Goal: Task Accomplishment & Management: Manage account settings

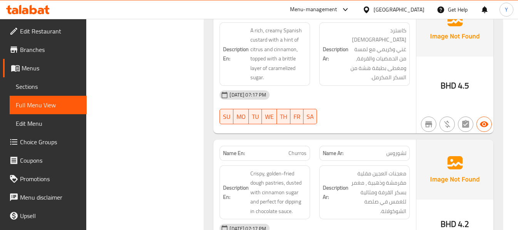
scroll to position [11026, 0]
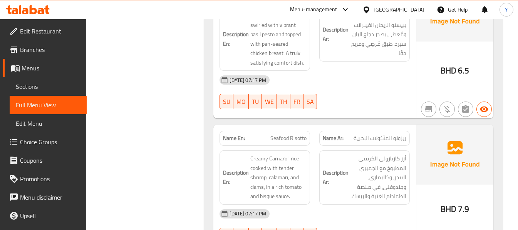
scroll to position [12264, 0]
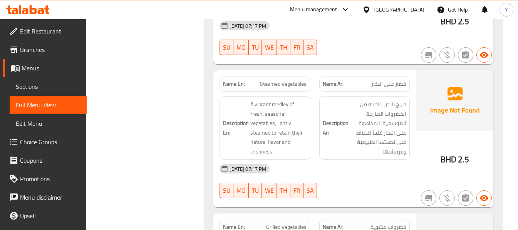
scroll to position [11910, 0]
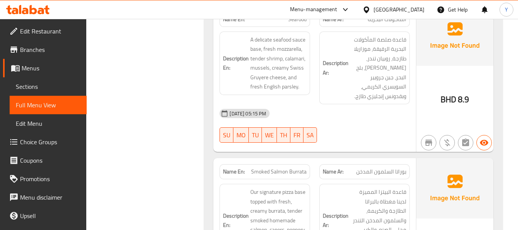
scroll to position [6768, 0]
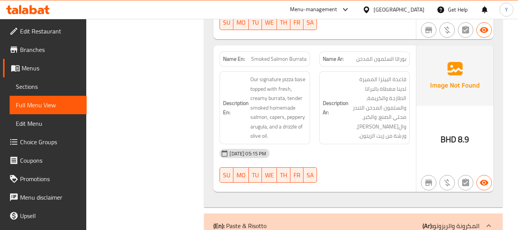
scroll to position [6437, 0]
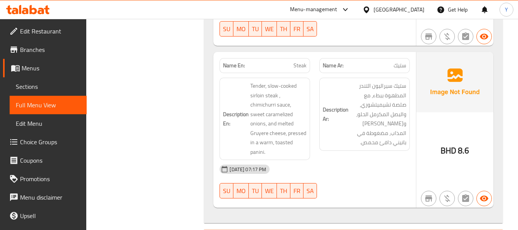
scroll to position [5775, 0]
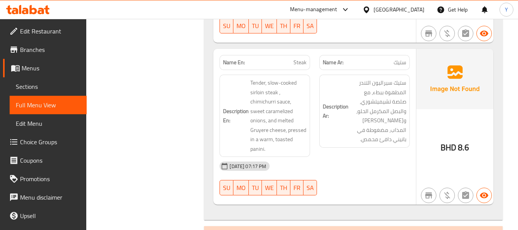
click at [351, 157] on div "02-10-2025 07:17 PM" at bounding box center [314, 166] width 199 height 18
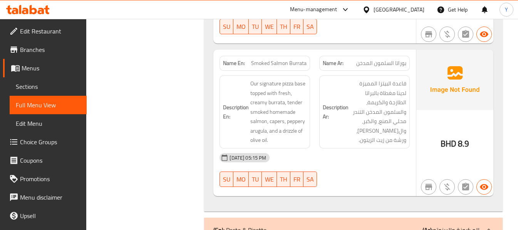
scroll to position [6939, 0]
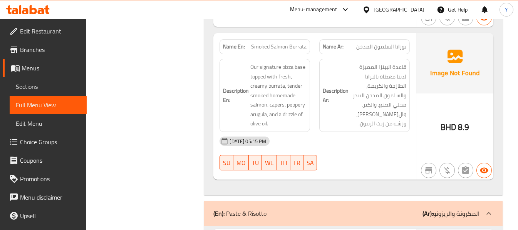
click at [375, 132] on div "02-10-2025 05:15 PM SU MO TU WE TH FR SA" at bounding box center [314, 153] width 199 height 43
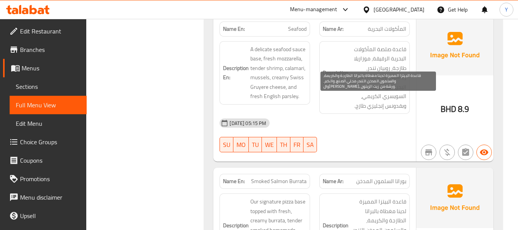
click at [397, 197] on span "قاعدة البيتزا المميزة لدينا مغطاة بالبراتا الطازجة والكريمة، والسلمون المدخن ال…" at bounding box center [378, 230] width 56 height 66
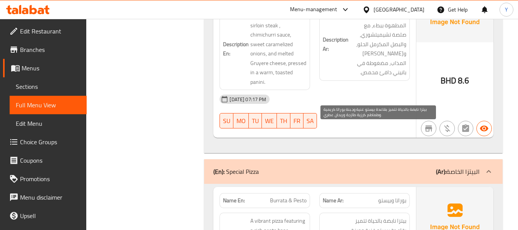
scroll to position [5865, 0]
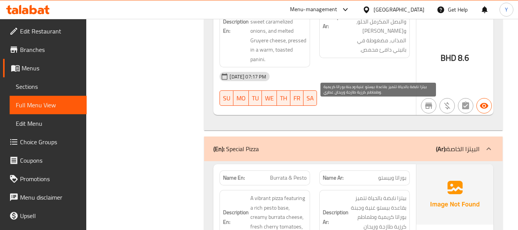
click at [389, 194] on span "بيتزا نابضة بالحياة تتميز بقاعدة بيستو غنية وجبنة بوراتا كريمية وطماطم كرزية طا…" at bounding box center [378, 217] width 56 height 47
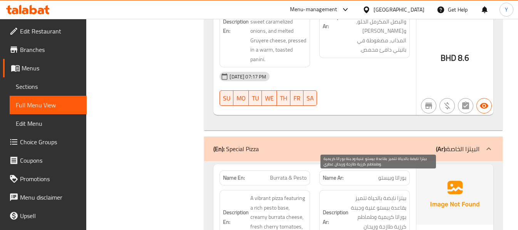
scroll to position [6828, 0]
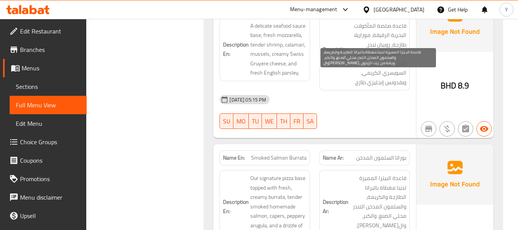
click at [389, 174] on span "قاعدة البيتزا المميزة لدينا مغطاة بالبراتا الطازجة والكريمة، والسلمون المدخن ال…" at bounding box center [378, 207] width 56 height 66
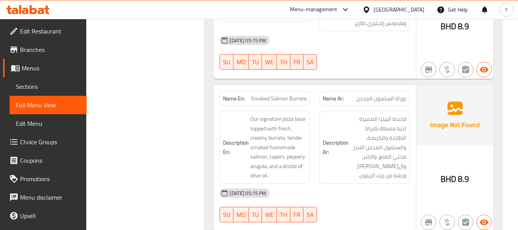
scroll to position [6889, 0]
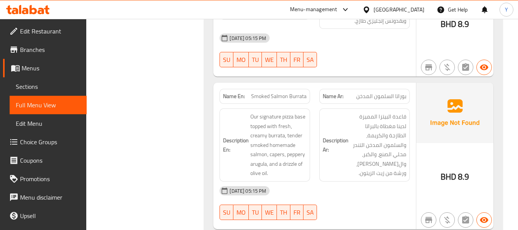
click at [398, 182] on div "02-10-2025 05:15 PM" at bounding box center [314, 191] width 199 height 18
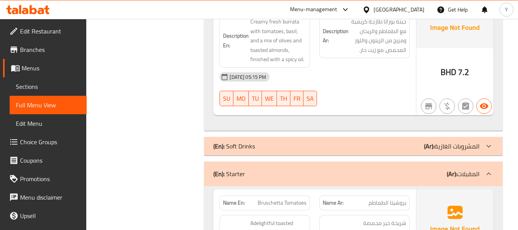
scroll to position [4888, 0]
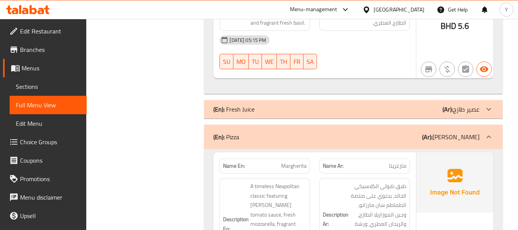
scroll to position [12469, 0]
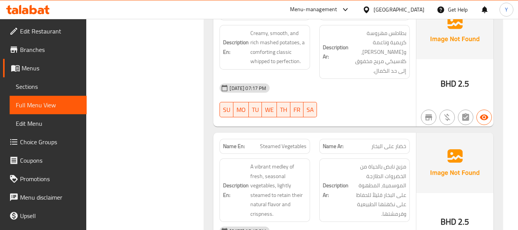
scroll to position [11900, 0]
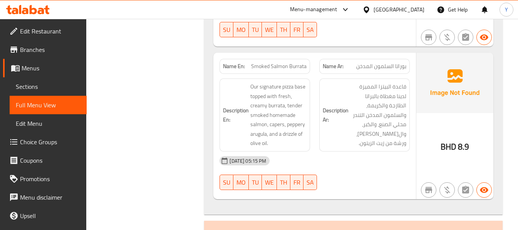
scroll to position [6956, 0]
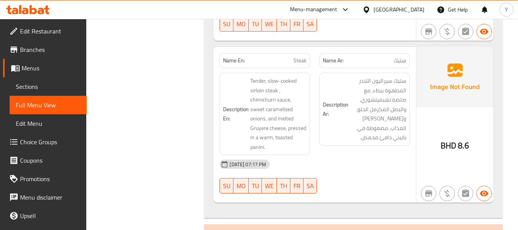
scroll to position [585, 0]
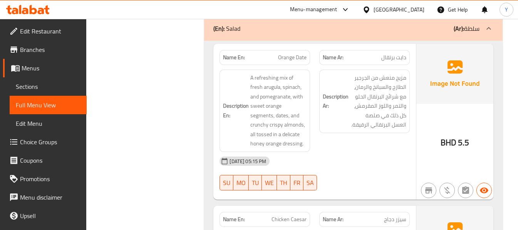
click at [289, 54] on span "Orange Date" at bounding box center [292, 58] width 28 height 8
copy span "Orange Date"
click at [315, 100] on div "Description Ar: مزيج منعش من الجرجير الطازج والسبانخ والرمان، مع شرائح البرتقال…" at bounding box center [364, 111] width 100 height 92
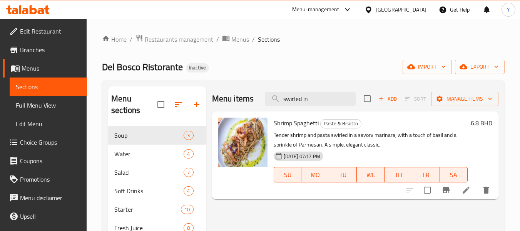
click at [308, 103] on input "swirled in" at bounding box center [310, 98] width 91 height 13
paste input "Beef Fillet with Pepper Sauce"
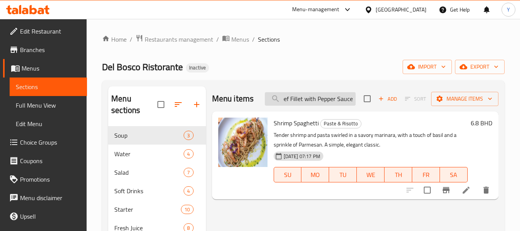
click at [308, 103] on input "swirled Beef Fillet with Pepper Sauce" at bounding box center [310, 98] width 91 height 13
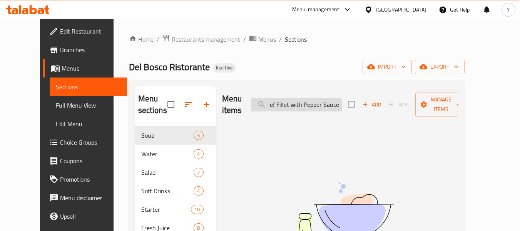
click at [308, 103] on input "swirled Beef Fillet with Pepper Sauce" at bounding box center [296, 104] width 91 height 13
paste input "search"
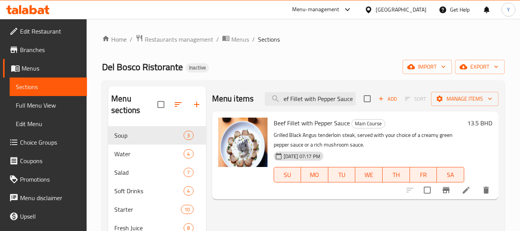
type input "Beef Fillet with Pepper Sauce"
drag, startPoint x: 303, startPoint y: 145, endPoint x: 421, endPoint y: 138, distance: 118.4
click at [421, 138] on p "Grilled Black Angus tenderloin steak, served with your choice of a creamy green…" at bounding box center [369, 139] width 191 height 19
copy p "creamy green pepper sauce"
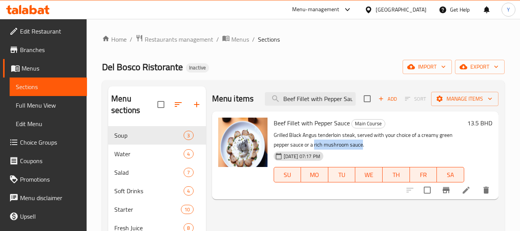
drag, startPoint x: 363, startPoint y: 145, endPoint x: 314, endPoint y: 146, distance: 48.5
click at [314, 146] on p "Grilled Black Angus tenderloin steak, served with your choice of a creamy green…" at bounding box center [369, 139] width 191 height 19
copy p "rich mushroom sauce"
click at [465, 192] on icon at bounding box center [466, 189] width 7 height 7
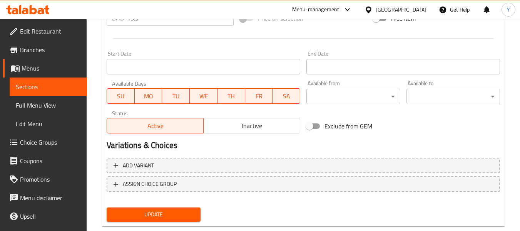
scroll to position [324, 0]
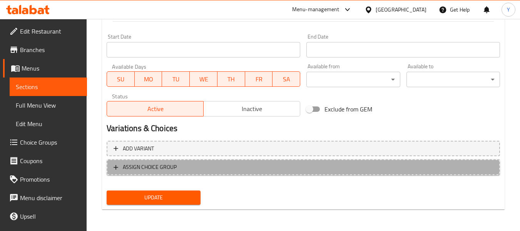
click at [171, 167] on span "ASSIGN CHOICE GROUP" at bounding box center [150, 167] width 54 height 10
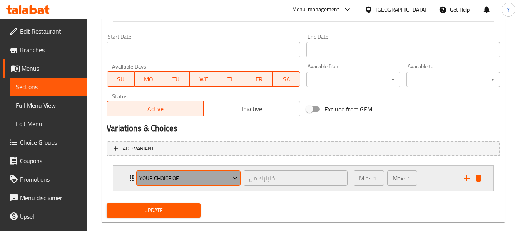
click at [150, 180] on span "your choice of" at bounding box center [188, 178] width 99 height 10
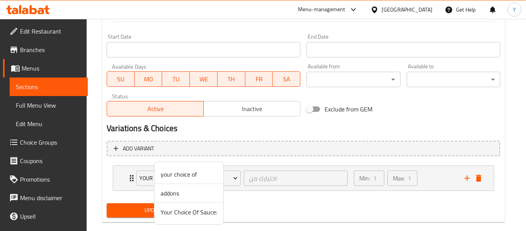
click at [146, 180] on div at bounding box center [263, 115] width 526 height 231
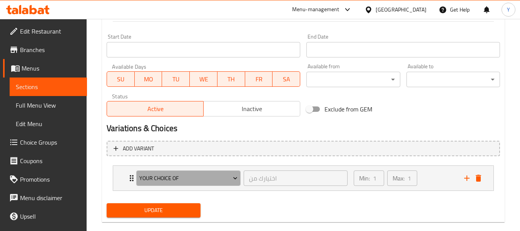
click at [146, 180] on span "your choice of" at bounding box center [188, 178] width 99 height 10
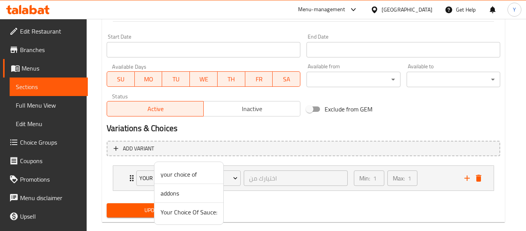
click at [172, 215] on span "Your Choice Of Sauce:" at bounding box center [189, 211] width 57 height 9
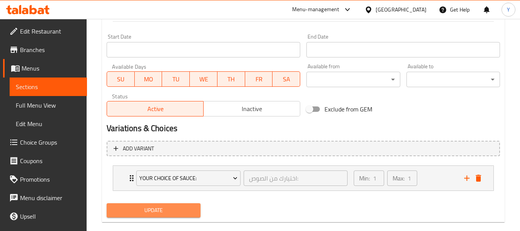
click at [155, 209] on span "Update" at bounding box center [153, 210] width 81 height 10
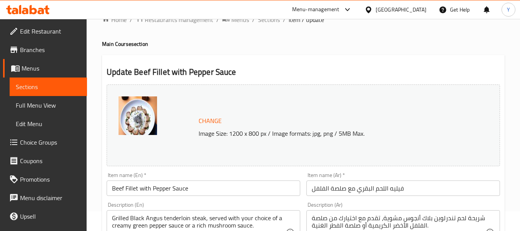
scroll to position [0, 0]
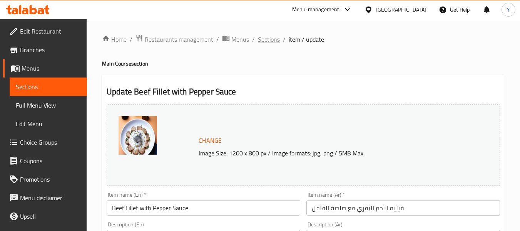
click at [268, 37] on span "Sections" at bounding box center [269, 39] width 22 height 9
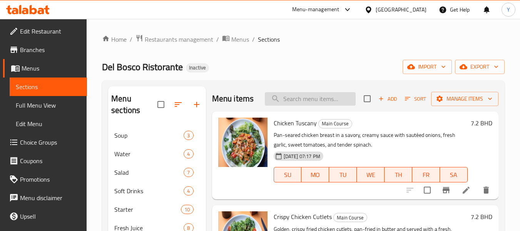
click at [294, 105] on input "search" at bounding box center [310, 98] width 91 height 13
paste input "shopped tomat"
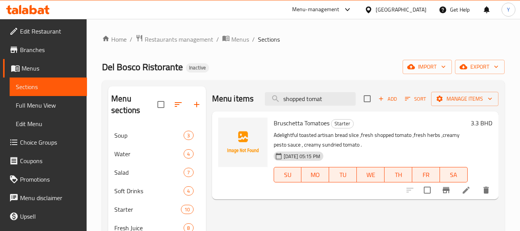
type input "shopped tomat"
click at [460, 191] on li at bounding box center [466, 190] width 22 height 14
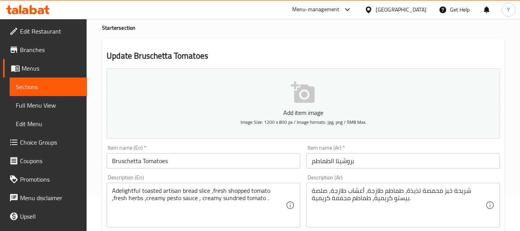
scroll to position [43, 0]
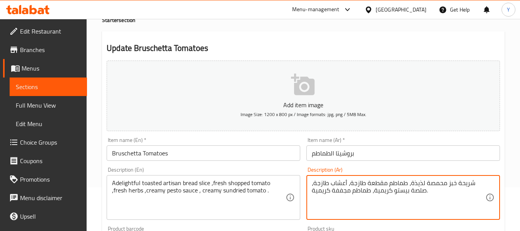
type textarea "شريحة خبز محمصة لذيذة، طماطم مقطعة طازجة، أعشاب طازجة، صلصة بيستو كريمية، طماطم…"
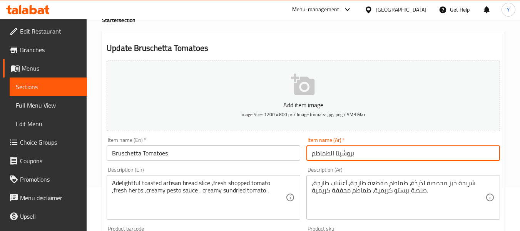
click at [415, 153] on input "بروشيتا الطماطم" at bounding box center [403, 152] width 194 height 15
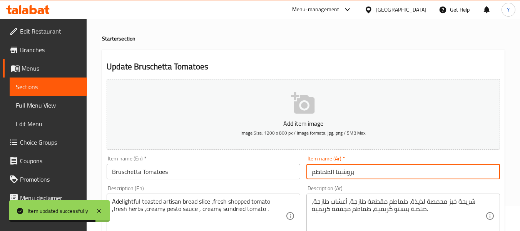
scroll to position [0, 0]
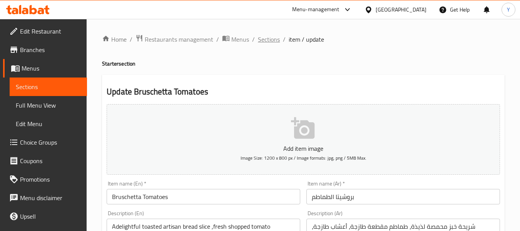
click at [259, 40] on span "Sections" at bounding box center [269, 39] width 22 height 9
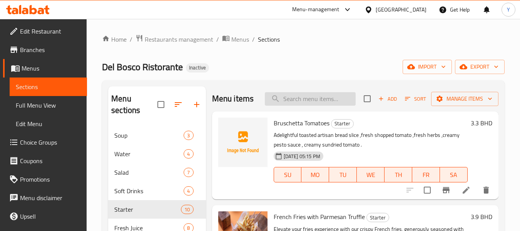
click at [300, 105] on input "search" at bounding box center [310, 98] width 91 height 13
paste input "Orange Date"
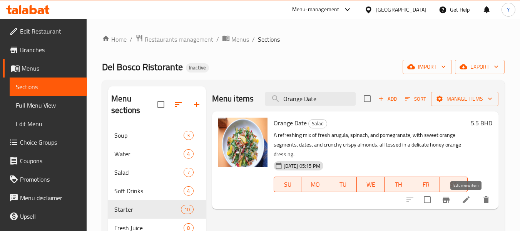
type input "Orange Date"
click at [464, 197] on icon at bounding box center [466, 199] width 9 height 9
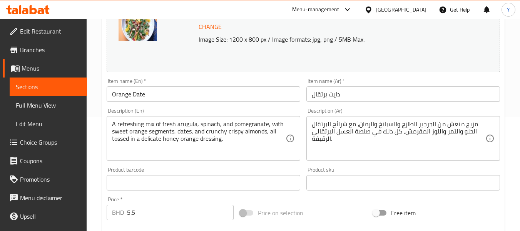
scroll to position [115, 0]
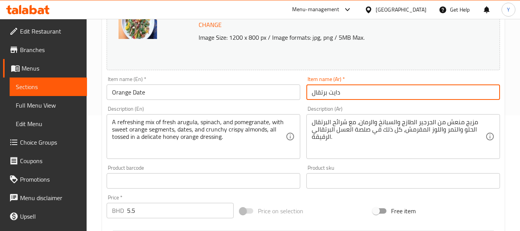
click at [334, 94] on input "دايت برتقال" at bounding box center [403, 91] width 194 height 15
type input "تمر برتقال"
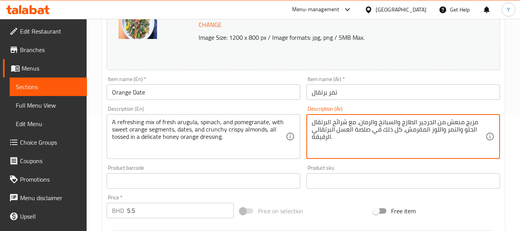
drag, startPoint x: 317, startPoint y: 131, endPoint x: 310, endPoint y: 131, distance: 6.5
click at [359, 130] on textarea "مزيج منعش من الجرجير الطازج والسبانخ والرمان، مع شرائح البرتقال الحلو والتمر وا…" at bounding box center [399, 136] width 174 height 37
click at [351, 129] on textarea "مزيج منعش من الجرجير الطازج والسبانخ والرمان، مع شرائح البرتقال الحلو والتمر وا…" at bounding box center [399, 136] width 174 height 37
click at [330, 129] on textarea "مزيج منعش من الجرجير الطازج والسبانخ والرمان، مع شرائح البرتقال الحلو والتمر وا…" at bounding box center [399, 136] width 174 height 37
click at [331, 130] on textarea "مزيج منعش من الجرجير الطازج والسبانخ والرمان، مع شرائح البرتقال الحلو والتمر وا…" at bounding box center [399, 136] width 174 height 37
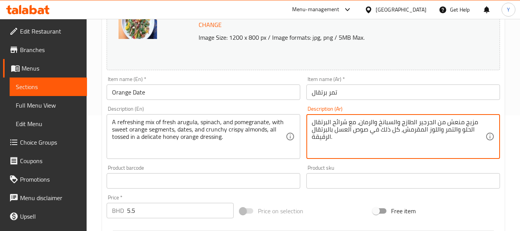
type textarea "مزيج منعش من الجرجير الطازج والسبانخ والرمان، مع شرائح البرتقال الحلو والتمر وا…"
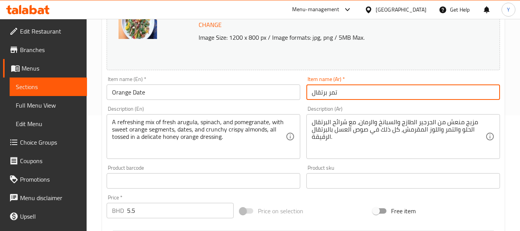
click at [354, 98] on input "تمر برتقال" at bounding box center [403, 91] width 194 height 15
click at [352, 99] on input "تمر برتقال" at bounding box center [403, 91] width 194 height 15
type input "تمر برتقال"
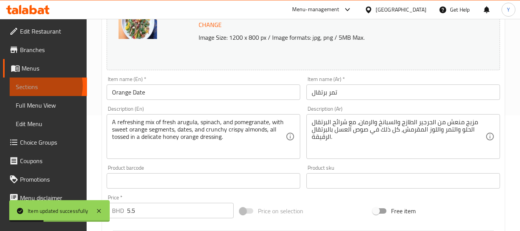
click at [37, 85] on span "Sections" at bounding box center [48, 86] width 65 height 9
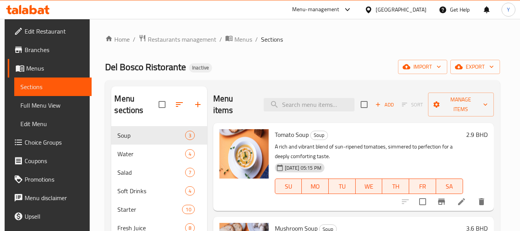
click at [320, 103] on input "search" at bounding box center [309, 104] width 91 height 13
paste input "Elevate your fries experience with"
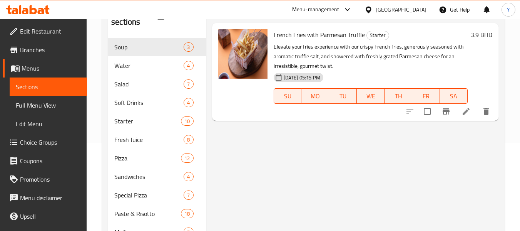
scroll to position [95, 0]
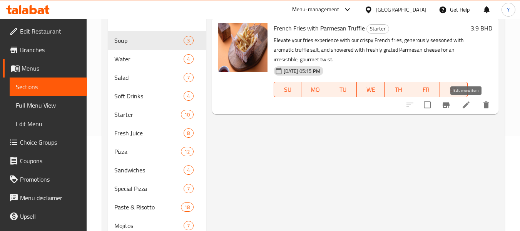
type input "Elevate your fries experience with"
click at [467, 108] on icon at bounding box center [466, 104] width 9 height 9
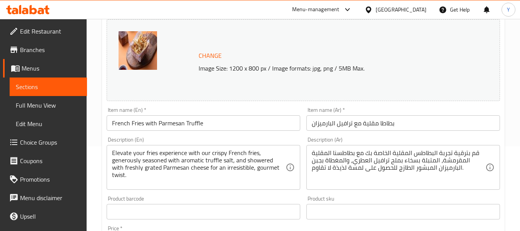
scroll to position [84, 0]
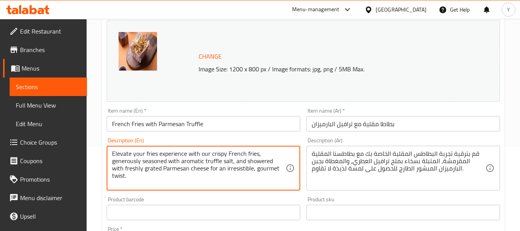
drag, startPoint x: 200, startPoint y: 151, endPoint x: 49, endPoint y: 152, distance: 150.9
type textarea "our crispy French fries, generously seasoned with aromatic truffle salt, and sh…"
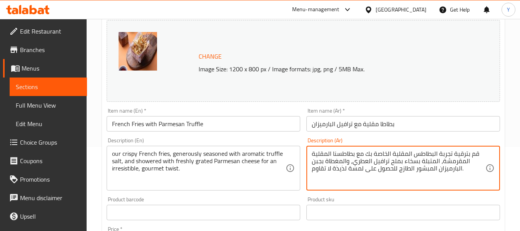
drag, startPoint x: 367, startPoint y: 153, endPoint x: 338, endPoint y: 156, distance: 29.0
drag, startPoint x: 356, startPoint y: 153, endPoint x: 344, endPoint y: 153, distance: 11.9
click at [344, 153] on textarea "قم بترقية تجربة البطاطس المقلية الخاصة بنا المقلية المقرمشة، المتبلة بسخاء بملح…" at bounding box center [399, 168] width 174 height 37
click at [334, 153] on textarea "قم بترقية تجربة البطاطس المقلية الخاصة بنا المقلية المقرمشة، المتبلة بسخاء بملح…" at bounding box center [399, 168] width 174 height 37
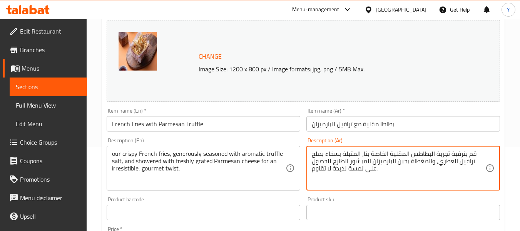
click at [388, 153] on textarea "قم بترقية تجربة البطاطس المقلية الخاصة بنا، المتبلة بسخاء بملح ترافيل العطري، و…" at bounding box center [399, 168] width 174 height 37
paste textarea "مقرمشةال"
click at [426, 154] on textarea "قم بترقية تجربة البطاطس المقلية المقرمشة الخاصة بنا، المتبلة بسخاء بملح ترافيل …" at bounding box center [399, 168] width 174 height 37
drag, startPoint x: 428, startPoint y: 155, endPoint x: 473, endPoint y: 149, distance: 44.6
click at [473, 149] on div "قم بترقية تجربة البطاطس المقلية المقرمشة الخاصة بنا، المتبلة بسخاء بملح ترافيل …" at bounding box center [403, 168] width 194 height 45
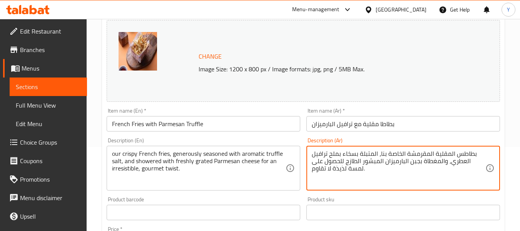
click at [450, 153] on textarea "بطاطس المقلية المقرمشة الخاصة بنا، المتبلة بسخاء بملح ترافيل العطري، والمغطاة ب…" at bounding box center [399, 168] width 174 height 37
click at [430, 152] on textarea "بطاطس مقلية المقرمشة الخاصة بنا، المتبلة بسخاء بملح ترافيل العطري، والمغطاة بجب…" at bounding box center [399, 168] width 174 height 37
click at [401, 154] on textarea "بطاطس مقلية مقرمشة الخاصة بنا، المتبلة بسخاء بملح ترافيل العطري، والمغطاة بجبن …" at bounding box center [399, 168] width 174 height 37
click at [373, 153] on textarea "بطاطس مقلية مقرمشة خاصة بنا، المتبلة بسخاء بملح ترافيل العطري، والمغطاة بجبن ال…" at bounding box center [399, 168] width 174 height 37
click at [378, 154] on textarea "بطاطس مقلية مقرمشة خاصة بنا، متبلة بسخاء بملح ترافيل العطري، والمغطاة بجبن البا…" at bounding box center [399, 168] width 174 height 37
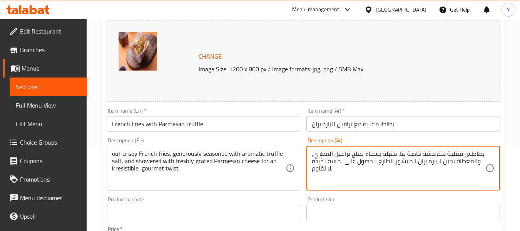
drag, startPoint x: 378, startPoint y: 154, endPoint x: 364, endPoint y: 154, distance: 14.2
click at [364, 154] on textarea "بطاطس مقلية مقرمشة خاصة بنا، متبلة بسخاء بملح ترافيل العطري، والمغطاة بجبن البا…" at bounding box center [399, 168] width 174 height 37
click at [318, 153] on textarea "بطاطس مقلية مقرمشة خاصة بنا، متبلة بكمية وفيرة من ملح ترافيل العطري، والمغطاة ب…" at bounding box center [399, 168] width 174 height 37
drag, startPoint x: 474, startPoint y: 161, endPoint x: 460, endPoint y: 162, distance: 14.4
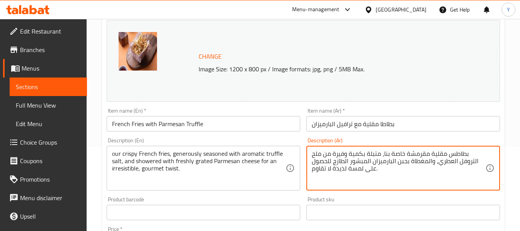
click at [460, 162] on textarea "بطاطس مقلية مقرمشة خاصة بنا، متبلة بكمية وفيرة من ملح التروفل العطري، والمغطاة …" at bounding box center [399, 168] width 174 height 37
type textarea "بطاطس مقلية مقرمشة خاصة بنا، متبلة بكمية وفيرة من ملح التروفل العطري، والمغطاة …"
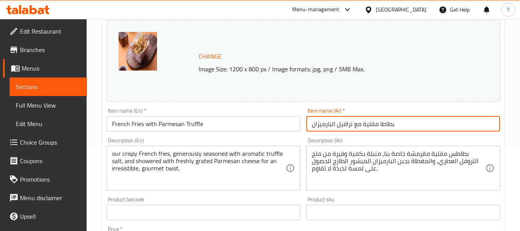
click at [345, 125] on input "بطاطا مقلية مع ترافيل البارميزان" at bounding box center [403, 123] width 194 height 15
paste input "وفل"
type input "بطاطا مقلية مع تروفل البارميزان"
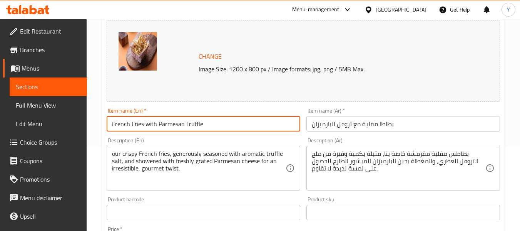
click at [177, 125] on input "French Fries with Parmesan Truffle" at bounding box center [204, 123] width 194 height 15
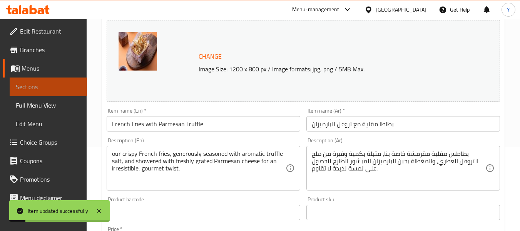
click at [69, 88] on span "Sections" at bounding box center [48, 86] width 65 height 9
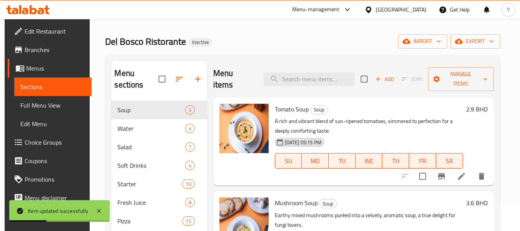
scroll to position [15, 0]
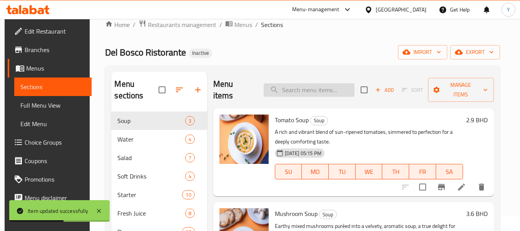
click at [340, 83] on input "search" at bounding box center [309, 89] width 91 height 13
paste input "vibrant"
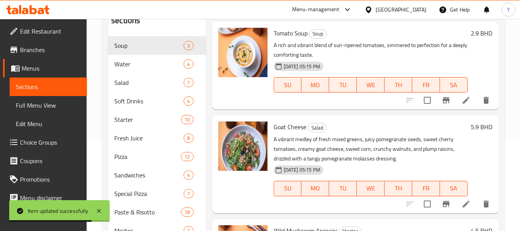
scroll to position [100, 0]
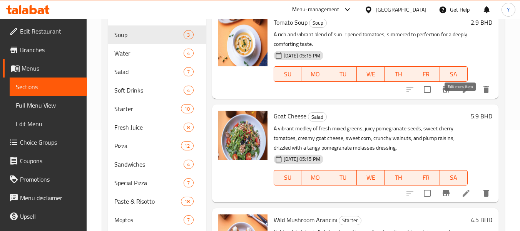
type input "vibrant"
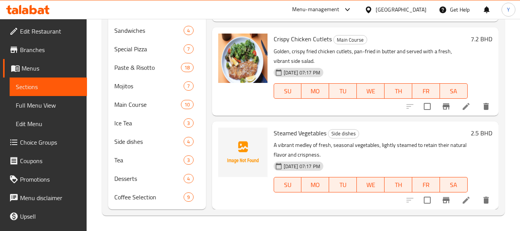
scroll to position [827, 0]
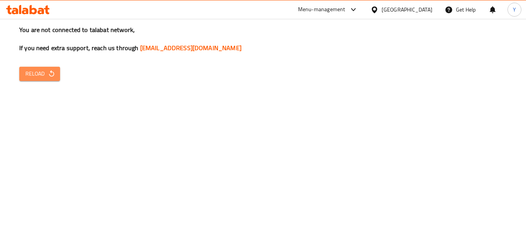
click at [49, 72] on icon "button" at bounding box center [52, 74] width 8 height 8
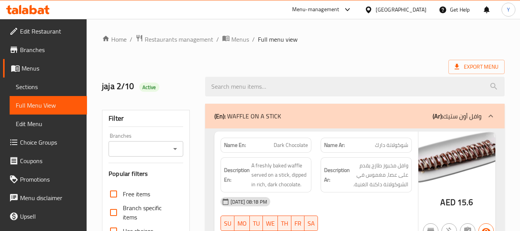
scroll to position [92, 0]
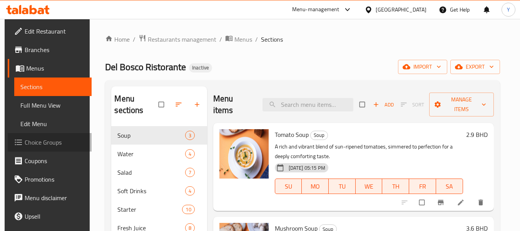
click at [51, 140] on span "Choice Groups" at bounding box center [55, 141] width 61 height 9
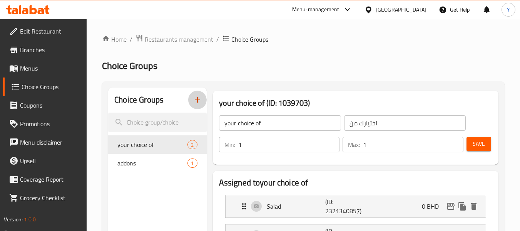
click at [196, 103] on icon "button" at bounding box center [197, 99] width 9 height 9
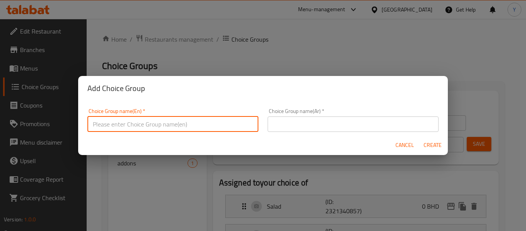
click at [207, 123] on input "text" at bounding box center [172, 123] width 171 height 15
click at [130, 123] on input "Your Choice Of :" at bounding box center [172, 123] width 171 height 15
click at [132, 123] on input "Your Choice Of :" at bounding box center [172, 123] width 171 height 15
type input "Your Choice Of Sauce:"
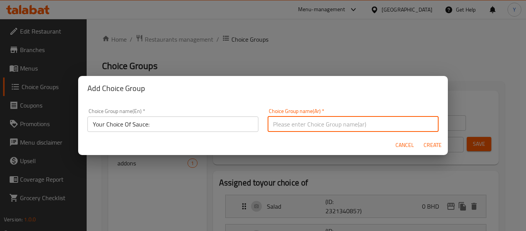
click at [333, 122] on input "text" at bounding box center [353, 123] width 171 height 15
drag, startPoint x: 282, startPoint y: 124, endPoint x: 267, endPoint y: 125, distance: 15.1
click at [268, 125] on input "اختيارك من الحجم:" at bounding box center [353, 123] width 171 height 15
type input "اختيارك من الصوص:"
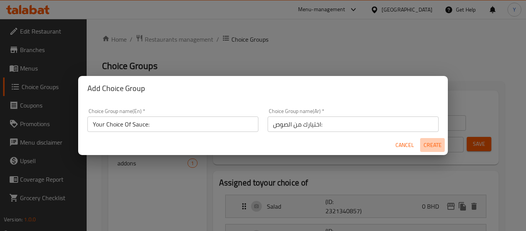
click at [430, 147] on span "Create" at bounding box center [432, 145] width 18 height 10
type input "Your Choice Of Sauce:"
type input "اختيارك من الصوص:"
type input "0"
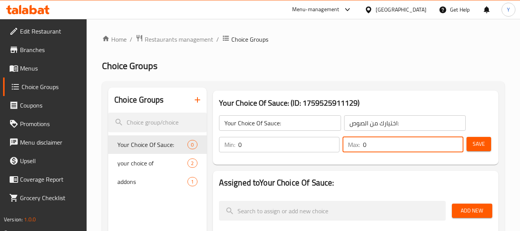
drag, startPoint x: 430, startPoint y: 147, endPoint x: 339, endPoint y: 161, distance: 92.2
click at [339, 161] on div "Your Choice Of Sauce: ​ اختيارك من الصوص: ​ Min: 0 ​ Max: 0 ​ Save" at bounding box center [355, 133] width 279 height 55
type input "1"
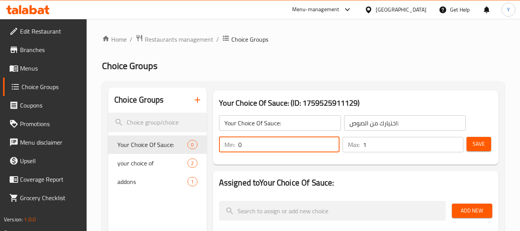
drag, startPoint x: 249, startPoint y: 144, endPoint x: 208, endPoint y: 146, distance: 41.2
type input "1"
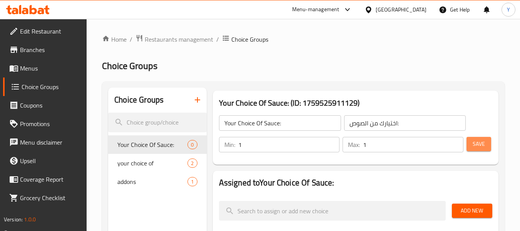
click at [486, 147] on button "Save" at bounding box center [479, 144] width 25 height 14
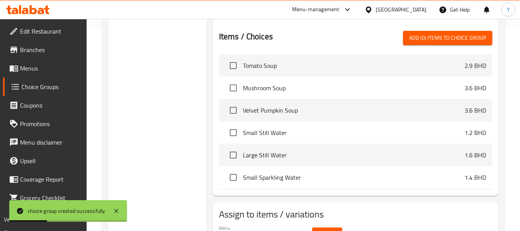
scroll to position [121, 0]
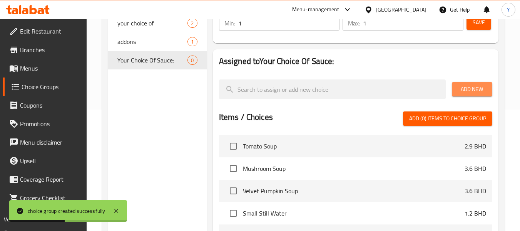
click at [460, 85] on span "Add New" at bounding box center [472, 89] width 28 height 10
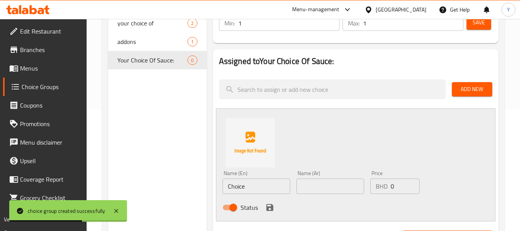
click at [236, 193] on input "Choice" at bounding box center [256, 185] width 68 height 15
paste input "creamy green pepper sau"
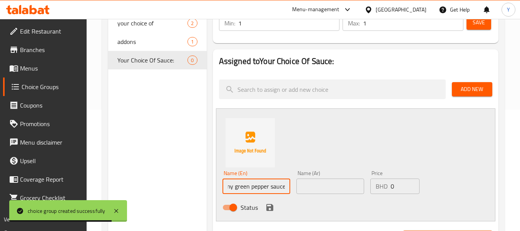
type input "creamy green pepper sauce"
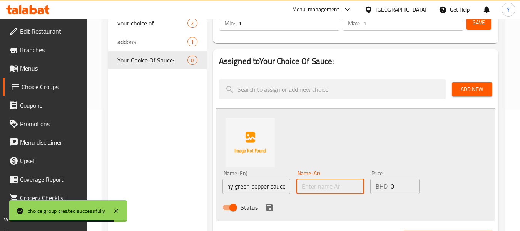
scroll to position [0, 0]
click at [329, 193] on input "text" at bounding box center [330, 185] width 68 height 15
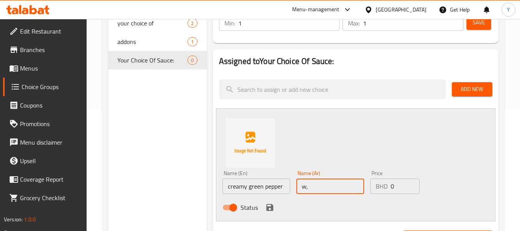
type input "w"
drag, startPoint x: 329, startPoint y: 193, endPoint x: 262, endPoint y: 190, distance: 67.4
click at [262, 190] on div "Name (En) creamy green pepper sauce Name (En) Name (Ar) صوص فلفل أخضر كريمي Nam…" at bounding box center [330, 192] width 222 height 50
type input "صوص فلفل أخضر كريمي"
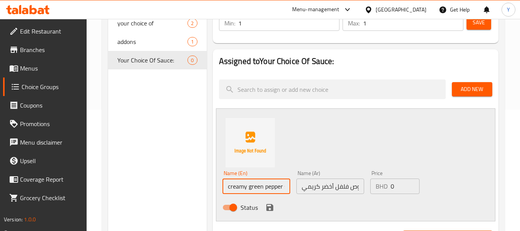
click at [254, 187] on input "creamy green pepper sauce" at bounding box center [256, 185] width 68 height 15
drag, startPoint x: 254, startPoint y: 187, endPoint x: 269, endPoint y: 192, distance: 15.3
click at [269, 192] on input "creamy green pepper sauce" at bounding box center [256, 185] width 68 height 15
click at [269, 189] on input "creamy green pepper sauce" at bounding box center [256, 185] width 68 height 15
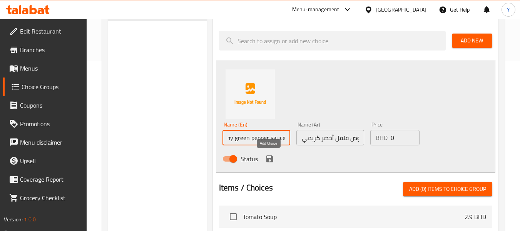
scroll to position [0, 0]
click at [267, 159] on icon "save" at bounding box center [269, 158] width 7 height 7
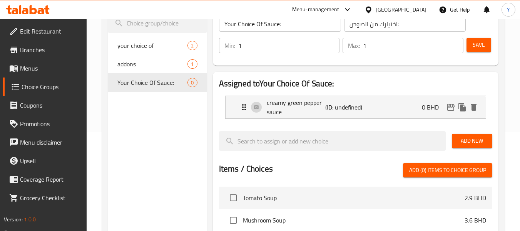
scroll to position [97, 0]
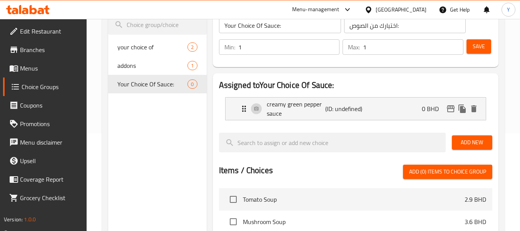
click at [472, 146] on span "Add New" at bounding box center [472, 142] width 28 height 10
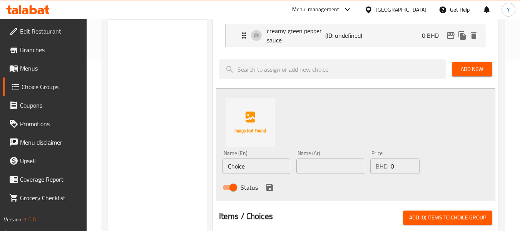
scroll to position [216, 0]
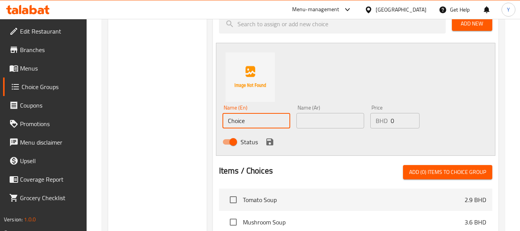
click at [241, 119] on input "Choice" at bounding box center [256, 120] width 68 height 15
paste input "rich mushroom sau"
type input "rich mushroom sauce"
click at [329, 117] on input "text" at bounding box center [330, 120] width 68 height 15
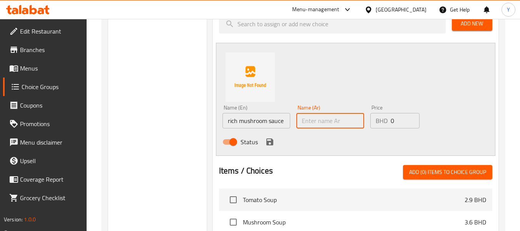
type input "w"
type input "صوص مشروم كريمي"
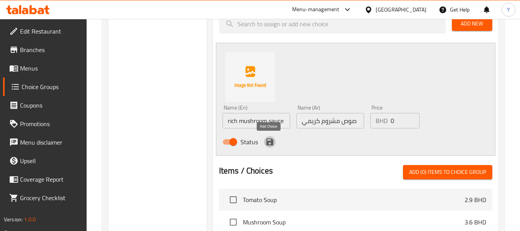
click at [267, 140] on icon "save" at bounding box center [269, 141] width 9 height 9
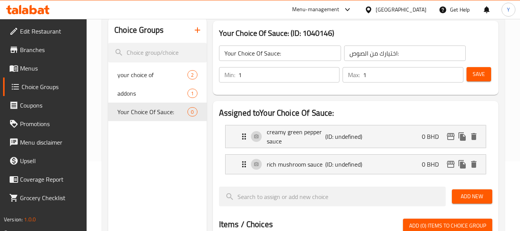
scroll to position [67, 0]
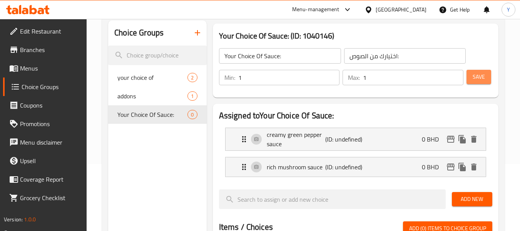
click at [475, 76] on span "Save" at bounding box center [479, 77] width 12 height 10
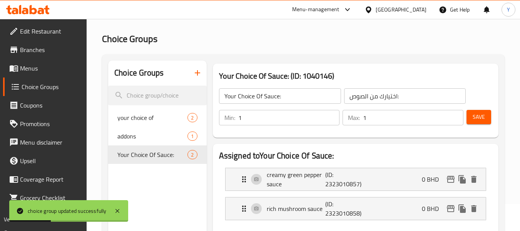
scroll to position [36, 0]
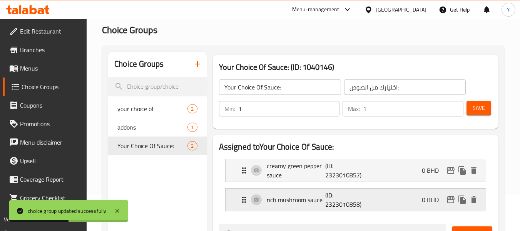
click at [349, 196] on p "(ID: 2323010858)" at bounding box center [344, 199] width 39 height 18
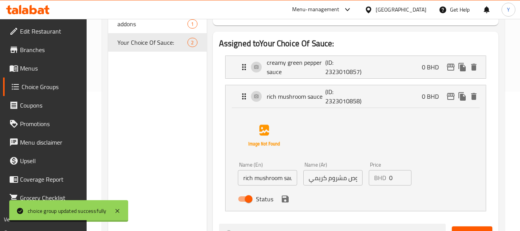
scroll to position [142, 0]
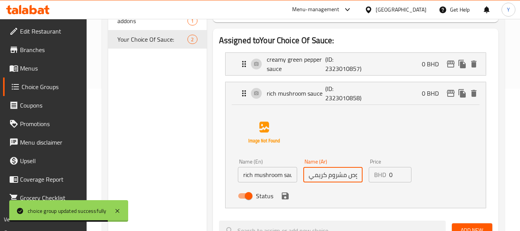
drag, startPoint x: 327, startPoint y: 176, endPoint x: 276, endPoint y: 186, distance: 51.3
click at [276, 186] on div "Name (En) rich mushroom sauce Name (En) Name (Ar) صوص مشروم كريمي Name (Ar) Pri…" at bounding box center [333, 181] width 196 height 50
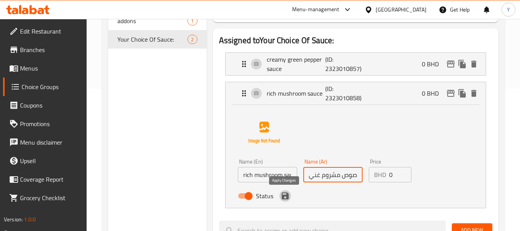
click at [285, 196] on icon "save" at bounding box center [285, 195] width 7 height 7
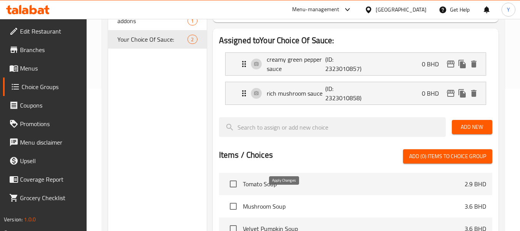
type input "صوص مشروم غني"
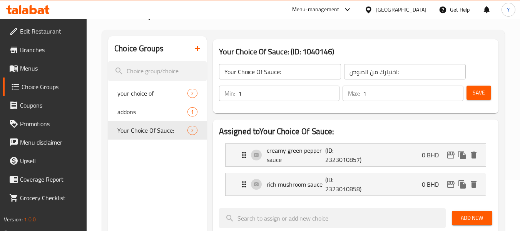
scroll to position [45, 0]
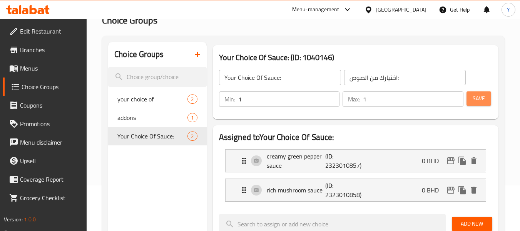
click at [483, 100] on span "Save" at bounding box center [479, 99] width 12 height 10
click at [467, 91] on button "Save" at bounding box center [479, 98] width 25 height 14
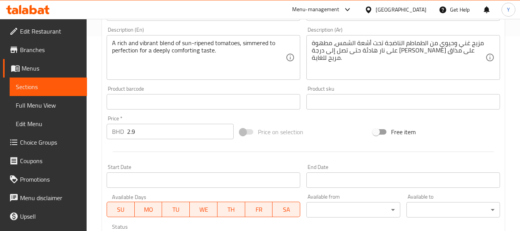
scroll to position [199, 0]
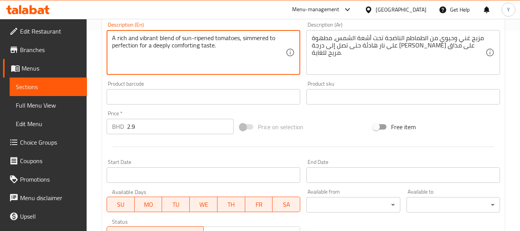
click at [144, 37] on textarea "A rich and vibrant blend of sun-ripened tomatoes, simmered to perfection for a …" at bounding box center [199, 52] width 174 height 37
type textarea "A rich blend of sun-ripened tomatoes, simmered to perfection for a deeply comfo…"
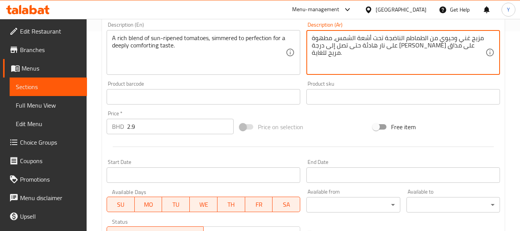
drag, startPoint x: 456, startPoint y: 40, endPoint x: 437, endPoint y: 41, distance: 19.3
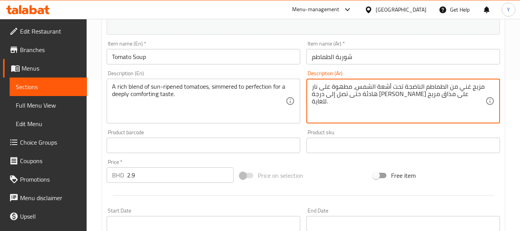
scroll to position [140, 0]
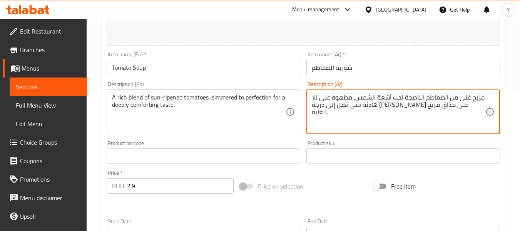
type textarea "مزيج غني من الطماطم الناضجة تحت أشعة الشمس، مطهوة على نار هادئة حتى تصل إلى درج…"
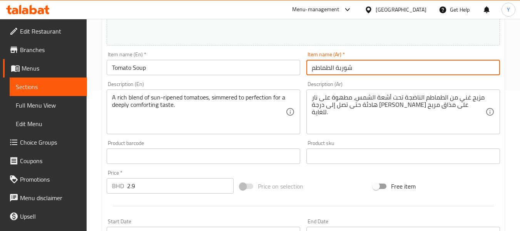
click at [471, 72] on input "شوربة الطماطم" at bounding box center [403, 67] width 194 height 15
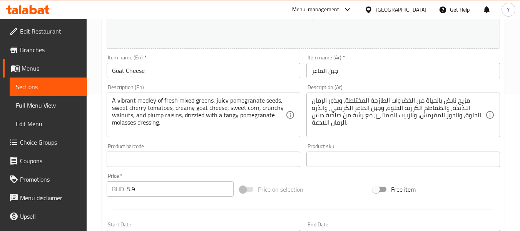
scroll to position [139, 0]
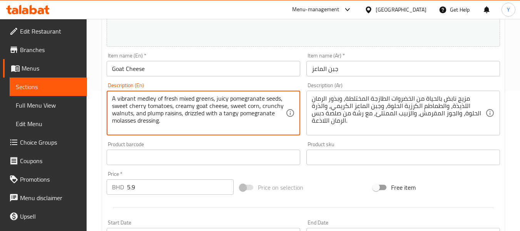
drag, startPoint x: 138, startPoint y: 98, endPoint x: 119, endPoint y: 99, distance: 18.9
type textarea "A medley of fresh mixed greens, juicy pomegranate seeds, sweet cherry tomatoes,…"
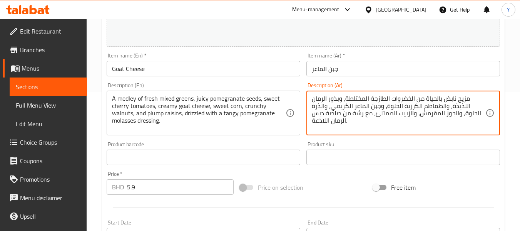
click at [431, 100] on textarea "مزيج نابض بالحياة من الخضروات الطازجة المختلطة، وبذور الرمان اللذيذة، والطماطم …" at bounding box center [399, 113] width 174 height 37
drag, startPoint x: 430, startPoint y: 98, endPoint x: 447, endPoint y: 98, distance: 16.2
click at [447, 98] on textarea "مزيج نمن الخضروات الطازجة المختلطة، وبذور الرمان اللذيذة، والطماطم الكرزية الحل…" at bounding box center [399, 113] width 174 height 37
click at [433, 99] on textarea "مزيج خضروات الطازجة المختلطة، وبذور الرمان اللذيذة، والطماطم الكرزية الحلوة، وج…" at bounding box center [399, 113] width 174 height 37
click at [410, 98] on textarea "مزيج خضروات طازجة المختلطة، وبذور الرمان اللذيذة، والطماطم الكرزية الحلوة، وجبن…" at bounding box center [399, 113] width 174 height 37
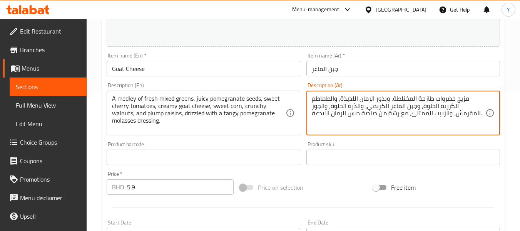
click at [410, 98] on textarea "مزيج خضروات طازجة المختلطة، وبذور الرمان اللذيذة، والطماطم الكرزية الحلوة، وجبن…" at bounding box center [399, 113] width 174 height 37
click at [369, 98] on textarea "مزيج خضروات طازجة مشكلة، وبذور الرمان اللذيذة، والطماطم الكرزية الحلوة، وجبن ال…" at bounding box center [399, 113] width 174 height 37
type textarea "مزيج خضروات طازجة مشكلة، وبذور الرمان جوسي، والطماطم الكرزية الحلوة، وجبن الماع…"
click at [385, 74] on input "جبن الماعز" at bounding box center [403, 68] width 194 height 15
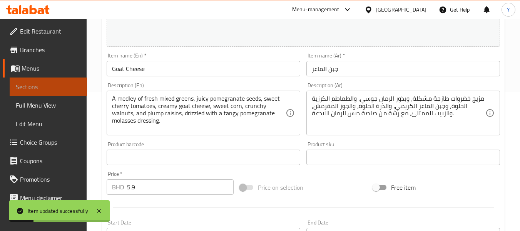
click at [59, 84] on span "Sections" at bounding box center [48, 86] width 65 height 9
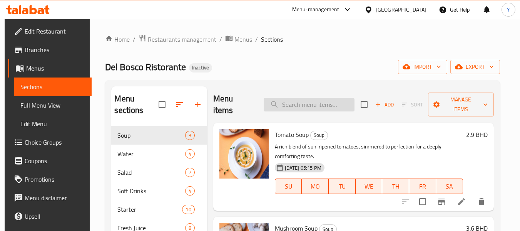
click at [308, 102] on input "search" at bounding box center [309, 104] width 91 height 13
paste input "Sage"
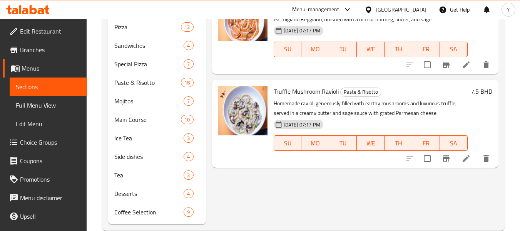
scroll to position [234, 0]
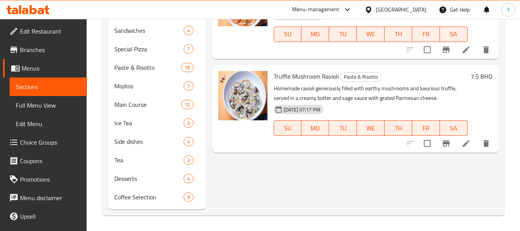
click at [274, 212] on div "Menu sections Soup 3 Water 4 Salad 7 Soft Drinks 4 Starter 10 Fresh Juice 8 Piz…" at bounding box center [303, 30] width 403 height 369
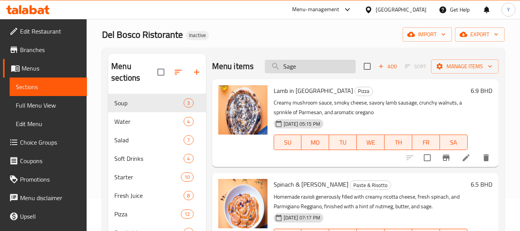
click at [311, 71] on input "Sage" at bounding box center [310, 66] width 91 height 13
paste input "pan-fried"
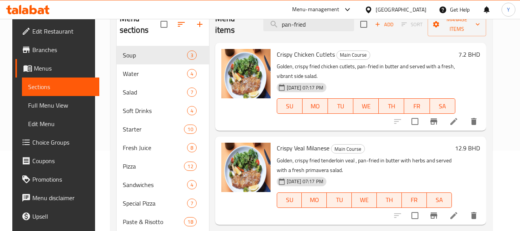
scroll to position [79, 0]
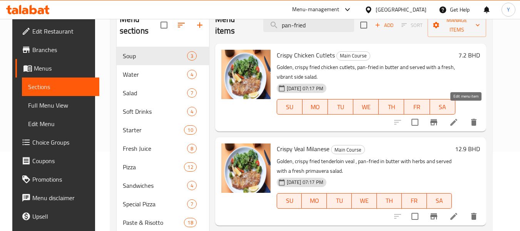
type input "pan-fried"
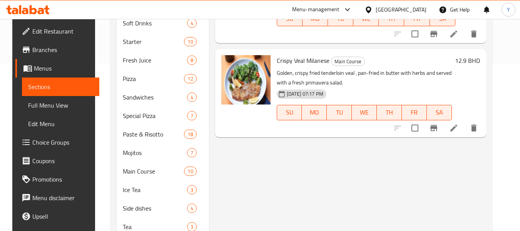
scroll to position [171, 0]
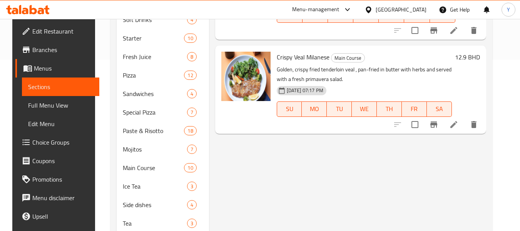
click at [459, 117] on li at bounding box center [454, 124] width 22 height 14
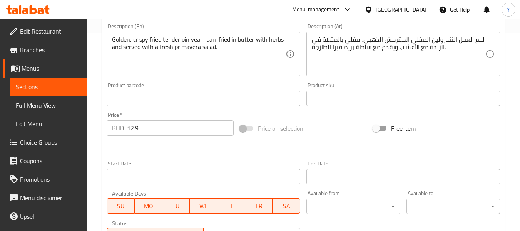
scroll to position [197, 0]
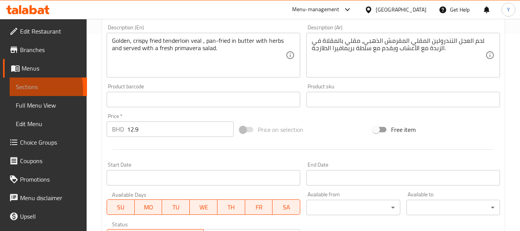
click at [17, 90] on span "Sections" at bounding box center [48, 86] width 65 height 9
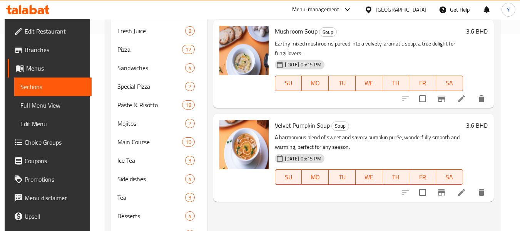
click at [261, 218] on div "Menu items Add Sort Manage items Tomato Soup Soup A rich blend of sun-ripened t…" at bounding box center [350, 68] width 287 height 357
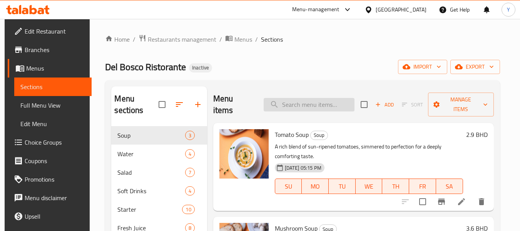
click at [328, 98] on input "search" at bounding box center [309, 104] width 91 height 13
paste input "شارند ببطء"
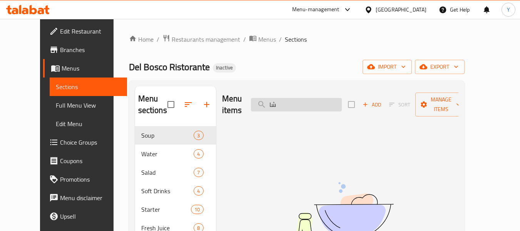
type input "ش"
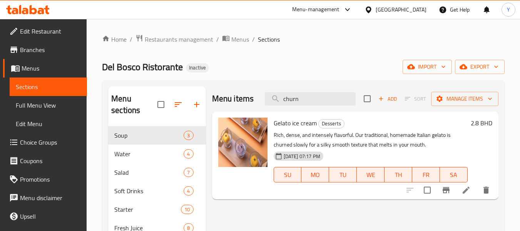
type input "churn"
click at [473, 187] on li at bounding box center [466, 190] width 22 height 14
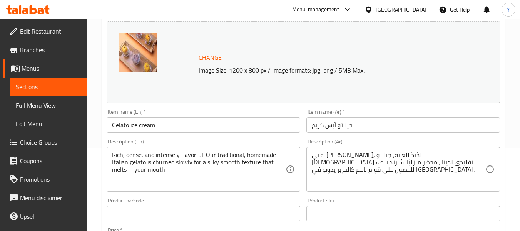
scroll to position [85, 0]
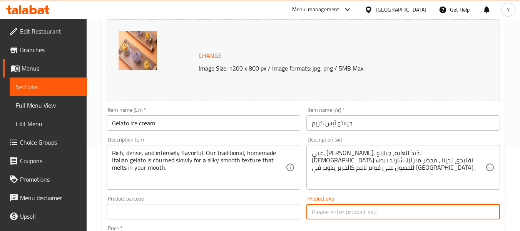
click at [333, 219] on input "text" at bounding box center [403, 211] width 194 height 15
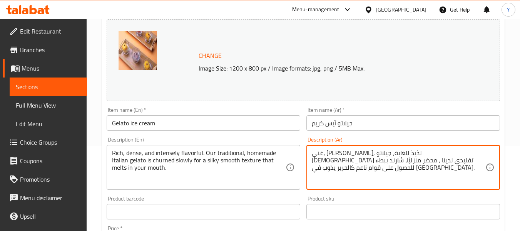
click at [450, 161] on textarea "غني، كثيف, لذيذ للغاية، جيلاتو إيطالي تقليدي لدينا ، محضر منزليًا، شارند ببطء ل…" at bounding box center [399, 167] width 174 height 37
paste textarea "مخفوق"
type textarea "غني، كثيف, لذيذ للغاية، جيلاتو إيطالي تقليدي لدينا ، محضر منزليًا، مخفوق ببطء ل…"
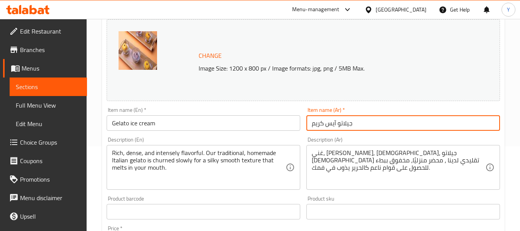
click at [455, 119] on input "جيلاتو آيس كريم" at bounding box center [403, 122] width 194 height 15
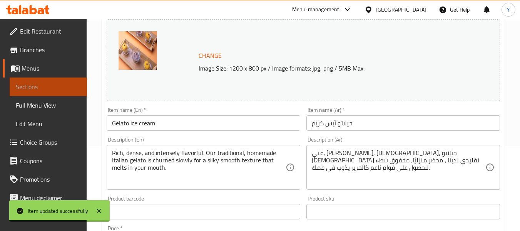
click at [77, 86] on link "Sections" at bounding box center [48, 86] width 77 height 18
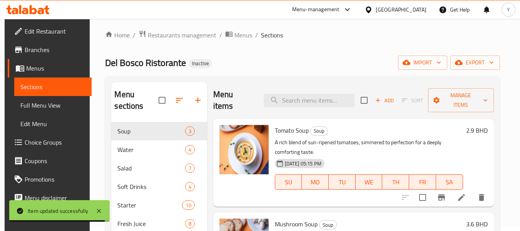
scroll to position [2, 0]
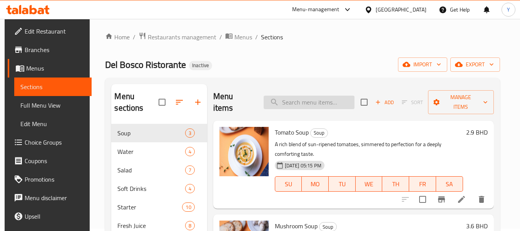
click at [319, 95] on input "search" at bounding box center [309, 101] width 91 height 13
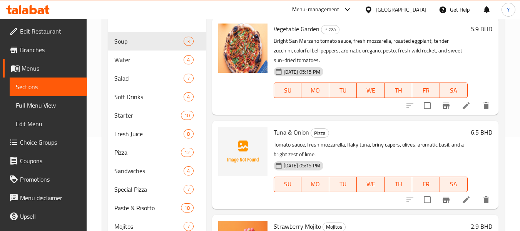
scroll to position [105, 0]
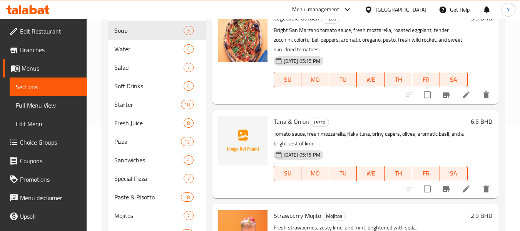
type input "brigh"
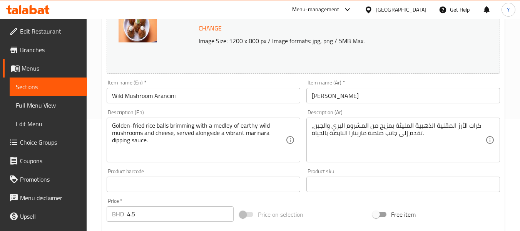
scroll to position [111, 0]
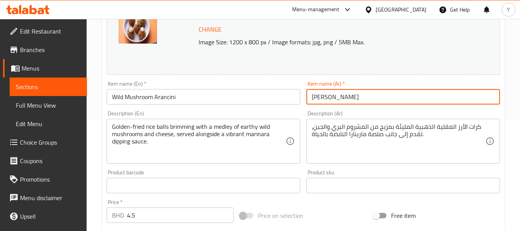
click at [365, 96] on input "[PERSON_NAME]" at bounding box center [403, 96] width 194 height 15
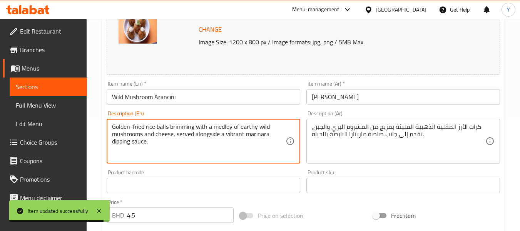
click at [239, 134] on textarea "Golden-fried rice balls brimming with a medley of earthy wild mushrooms and che…" at bounding box center [199, 141] width 174 height 37
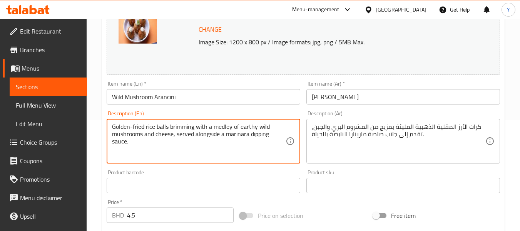
type textarea "Golden-fried rice balls brimming with a medley of earthy wild mushrooms and che…"
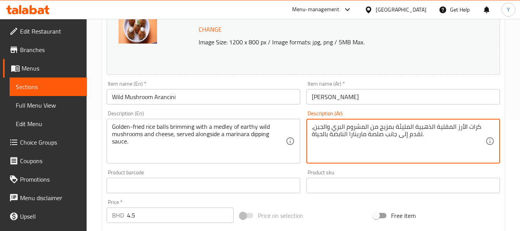
drag, startPoint x: 348, startPoint y: 135, endPoint x: 308, endPoint y: 133, distance: 40.5
type textarea "كرات الأرز المقلية الذهبية المليئة بمزيج من المشروم البري والجبن، تقدم إلى جانب…"
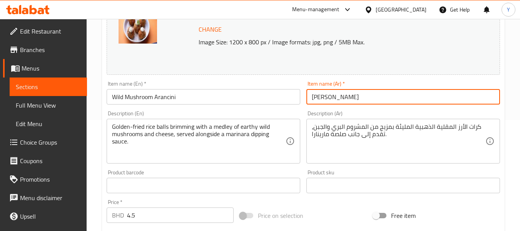
click at [390, 97] on input "[PERSON_NAME]" at bounding box center [403, 96] width 194 height 15
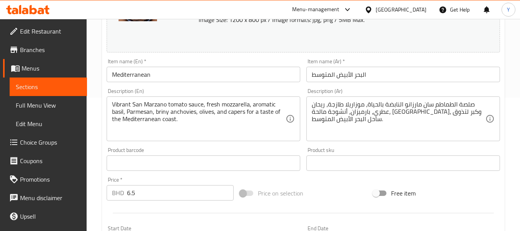
scroll to position [136, 0]
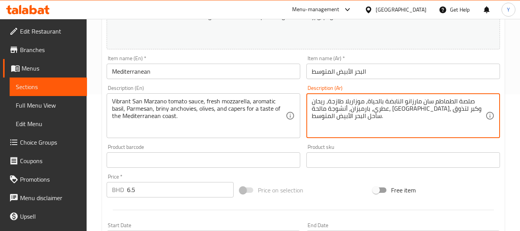
drag, startPoint x: 375, startPoint y: 107, endPoint x: 376, endPoint y: 122, distance: 15.0
click at [316, 109] on textarea "صلصة الطماطم سان مارزانو النابضة بالحياة، [PERSON_NAME]، ريحان عطري، بارميزان، …" at bounding box center [399, 115] width 174 height 37
type textarea "صلصة الطماطم سان مارزانو النابضة بالحياة، [PERSON_NAME]، ريحان عطري، بارميزان، …"
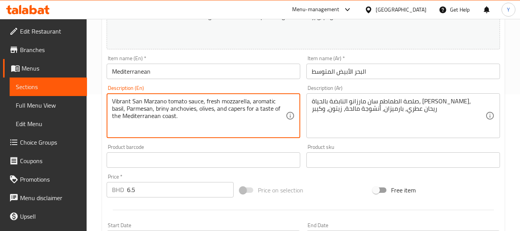
drag, startPoint x: 214, startPoint y: 117, endPoint x: 245, endPoint y: 110, distance: 31.4
drag, startPoint x: 132, startPoint y: 100, endPoint x: 67, endPoint y: 108, distance: 65.6
click at [67, 108] on div "Edit Restaurant Branches Menus Sections Full Menu View Edit Menu Choice Groups …" at bounding box center [260, 151] width 520 height 536
click at [124, 102] on textarea "Vibrant San Marzano tomato sauce, fresh mozzarella, aromatic basil, Parmesan, b…" at bounding box center [199, 115] width 174 height 37
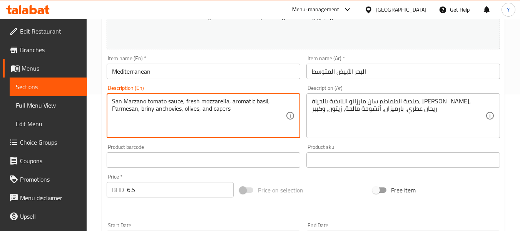
type textarea "San Marzano tomato sauce, fresh mozzarella, aromatic basil, Parmesan, briny anc…"
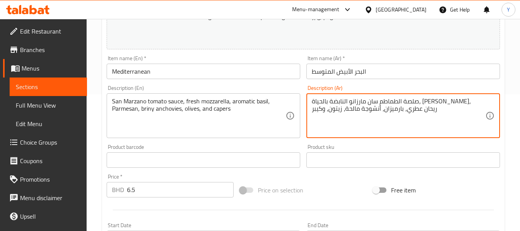
drag, startPoint x: 403, startPoint y: 103, endPoint x: 367, endPoint y: 104, distance: 36.6
type textarea "صلصة الطماطم سان مارزانو، موزاريلا طازجة، ريحان عطري، بارميزان، أنشوجة مالحة، ز…"
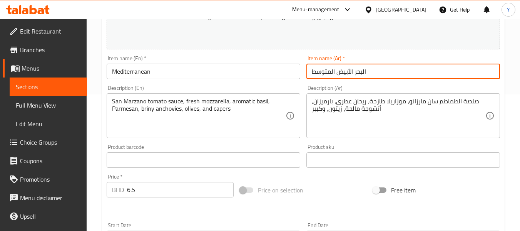
click at [450, 77] on input "البحر الأبيض المتوسط" at bounding box center [403, 71] width 194 height 15
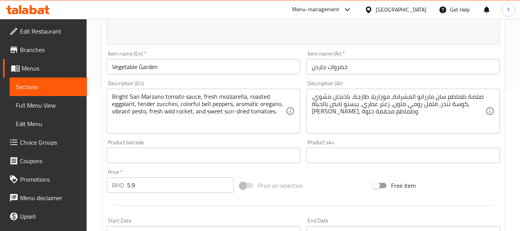
scroll to position [146, 0]
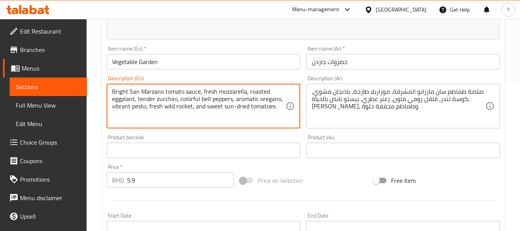
click at [116, 107] on textarea "Bright San Marzano tomato sauce, fresh mozzarella, roasted eggplant, tender zuc…" at bounding box center [199, 106] width 174 height 37
type textarea "Bright San Marzano tomato sauce, fresh mozzarella, roasted eggplant, tender zuc…"
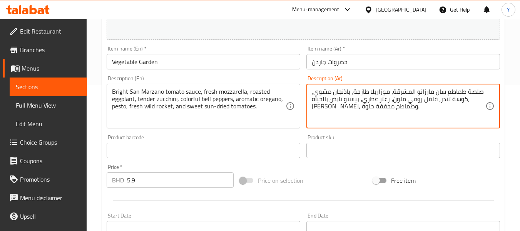
drag, startPoint x: 360, startPoint y: 99, endPoint x: 330, endPoint y: 103, distance: 30.0
type textarea "صلصة طماطم سان مارزانو المشرقة، موزاريلا طازجة، باذنجان مشوي، كوسة تندر، فلفل ر…"
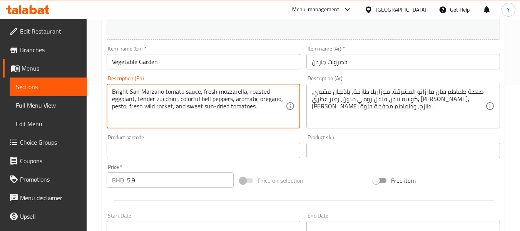
click at [118, 92] on textarea "Bright San Marzano tomato sauce, fresh mozzarella, roasted eggplant, tender zuc…" at bounding box center [199, 106] width 174 height 37
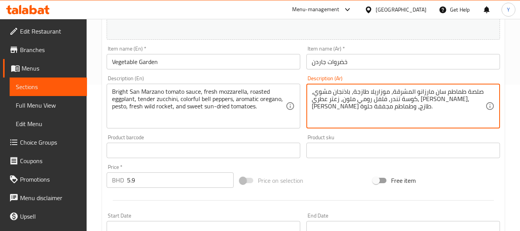
click at [403, 93] on textarea "صلصة طماطم سان مارزانو المشرقة، موزاريلا طازجة، باذنجان مشوي، كوسة تندر، فلفل ر…" at bounding box center [399, 106] width 174 height 37
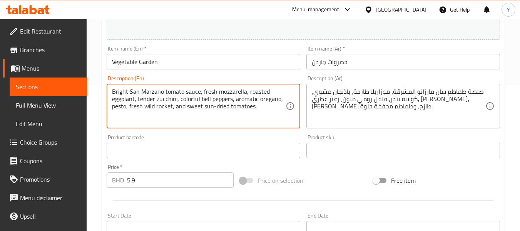
click at [116, 92] on textarea "Bright San Marzano tomato sauce, fresh mozzarella, roasted eggplant, tender zuc…" at bounding box center [199, 106] width 174 height 37
type textarea "Bright San Marzano tomato sauce, fresh mozzarella, roasted eggplant, tender zuc…"
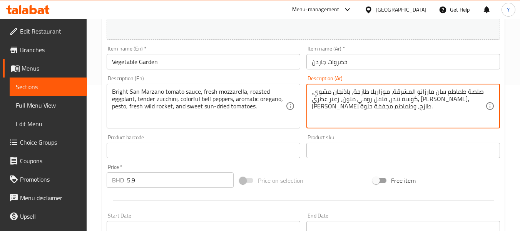
click at [403, 92] on textarea "صلصة طماطم سان مارزانو المشرقة، موزاريلا طازجة، باذنجان مشوي، كوسة تندر، فلفل ر…" at bounding box center [399, 106] width 174 height 37
type textarea "صلصة طماطم سان مارزانو برايت، موزاريلا طازجة، باذنجان مشوي، كوسة تندر، فلفل روم…"
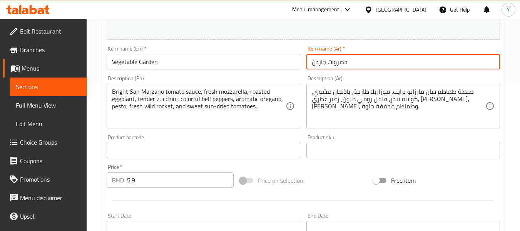
click at [437, 62] on input "خضروات جاردن" at bounding box center [403, 61] width 194 height 15
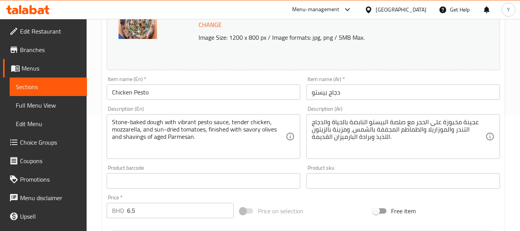
scroll to position [116, 0]
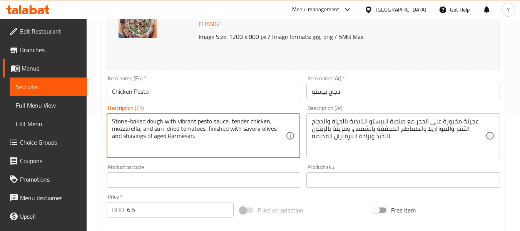
click at [183, 123] on textarea "Stone-baked dough with vibrant pesto sauce, tender chicken, mozzarella, and sun…" at bounding box center [199, 135] width 174 height 37
type textarea "Stone-baked dough with pesto sauce, tender chicken, mozzarella, and sun-dried t…"
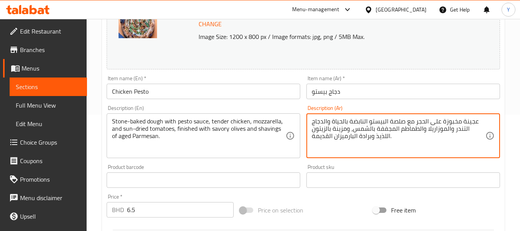
drag, startPoint x: 368, startPoint y: 120, endPoint x: 332, endPoint y: 124, distance: 36.8
type textarea "عجينة مخبوزة على الحجر مع صلصة البيستو والدجاج التندر والموزاريلا والطماطم المج…"
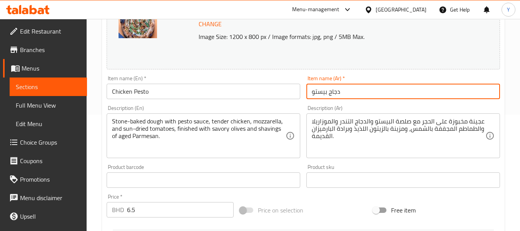
click at [400, 86] on input "دجاج بيستو" at bounding box center [403, 91] width 194 height 15
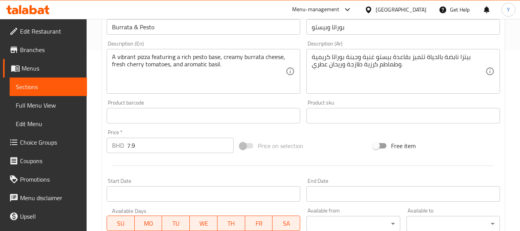
scroll to position [181, 0]
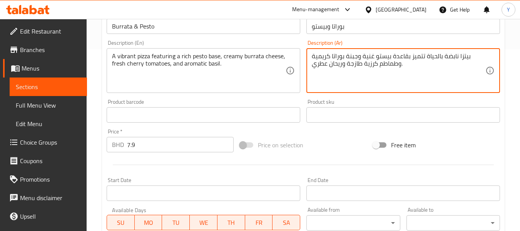
drag, startPoint x: 458, startPoint y: 54, endPoint x: 426, endPoint y: 54, distance: 32.0
type textarea "بيتزا تتميز بقاعدة بيستو غنية وجبنة بوراتا كريمية وطماطم كرزية طازجة وريحان عطر…"
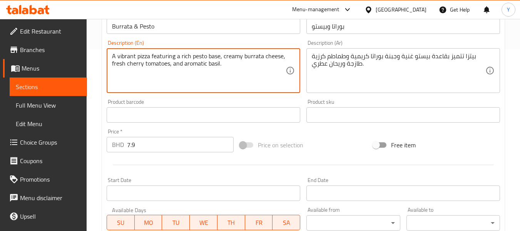
click at [121, 58] on textarea "A vibrant pizza featuring a rich pesto base, creamy burrata cheese, fresh cherr…" at bounding box center [199, 70] width 174 height 37
type textarea "A pizza featuring a rich pesto base, creamy burrata cheese, fresh cherry tomato…"
click at [205, 32] on input "Burrata & Pesto" at bounding box center [204, 25] width 194 height 15
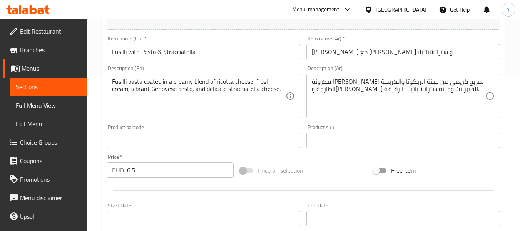
scroll to position [160, 0]
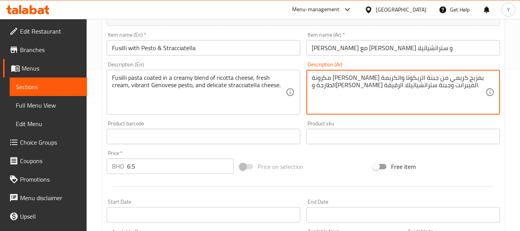
click at [396, 86] on textarea "مكرونة فوسيلي مغطاة بمزيج كريمي من جبنة الريكوتا والكريمة الطازجة وبيستو جينوفي…" at bounding box center [399, 92] width 174 height 37
type textarea "مكرونة فوسيلي مغطاة بمزيج كريمي من جبنة الريكوتا والكريمة الطازجة وبيستو جينوفي…"
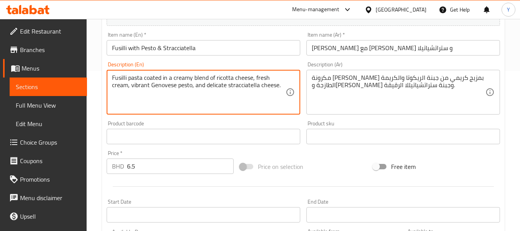
click at [140, 81] on textarea "Fusilli pasta coated in a creamy blend of ricotta cheese, fresh cream, vibrant …" at bounding box center [199, 92] width 174 height 37
click at [141, 89] on textarea "Fusilli pasta coated in a creamy blend of ricotta cheese, fresh cream, vibrant …" at bounding box center [199, 92] width 174 height 37
type textarea "Fusilli pasta coated in a creamy blend of ricotta cheese, fresh cream, Genovese…"
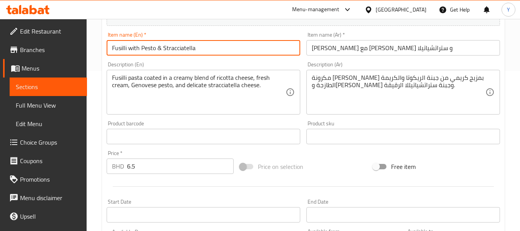
click at [200, 50] on input "Fusilli with Pesto & Stracciatella" at bounding box center [204, 47] width 194 height 15
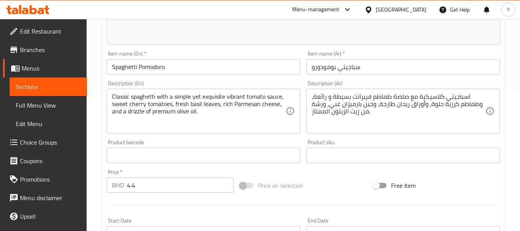
scroll to position [151, 0]
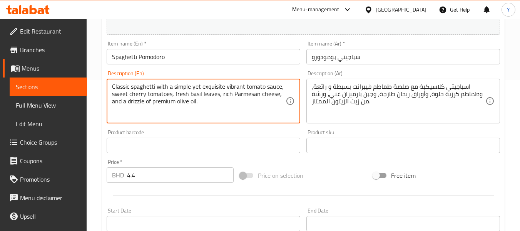
click at [238, 86] on textarea "Classic spaghetti with a simple yet exquisite vibrant tomato sauce, sweet cherr…" at bounding box center [199, 101] width 174 height 37
type textarea "Classic spaghetti with a simple yet exquisite tomato sauce, sweet cherry tomato…"
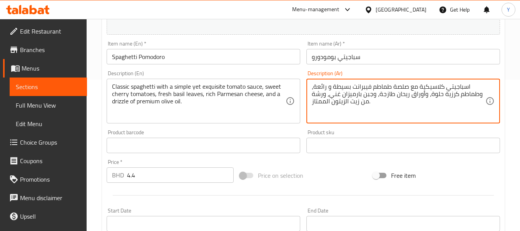
click at [360, 85] on textarea "اسباجيتي كلاسيكية مع صلصة طماطم فيبرانت بسيطة و رائعة، وطماطم كرزية حلوة، وأورا…" at bounding box center [399, 101] width 174 height 37
type textarea "اسباجيتي كلاسيكية مع صلصة طماطم بسيطة و رائعة، وطماطم كرزية حلوة، وأوراق ريحان …"
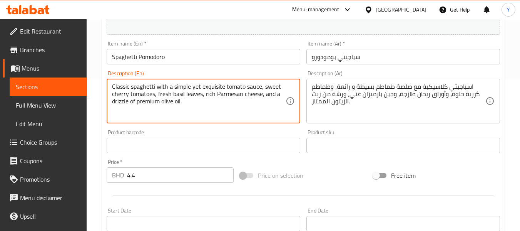
click at [216, 85] on textarea "Classic spaghetti with a simple yet exquisite tomato sauce, sweet cherry tomato…" at bounding box center [199, 101] width 174 height 37
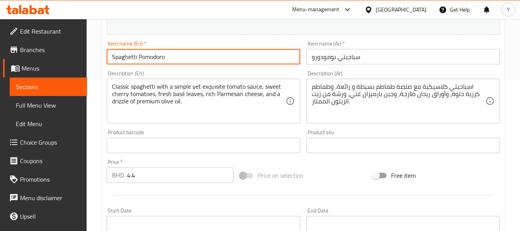
click at [268, 60] on input "Spaghetti Pomodoro" at bounding box center [204, 56] width 194 height 15
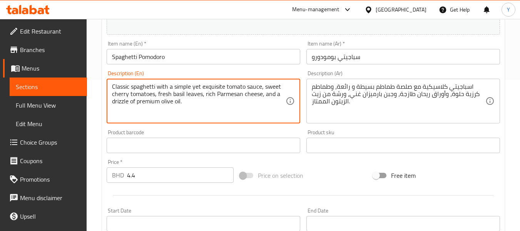
drag, startPoint x: 174, startPoint y: 86, endPoint x: 262, endPoint y: 86, distance: 87.8
click at [191, 85] on textarea "Classic spaghetti with a simple yet exquisite tomato sauce, sweet cherry tomato…" at bounding box center [199, 101] width 174 height 37
drag, startPoint x: 191, startPoint y: 85, endPoint x: 224, endPoint y: 86, distance: 33.9
click at [224, 86] on textarea "Classic spaghetti with a simple yet exquisite tomato sauce, sweet cherry tomato…" at bounding box center [199, 101] width 174 height 37
type textarea "Classic spaghetti with a simple tomato sauce, sweet cherry tomatoes, fresh basi…"
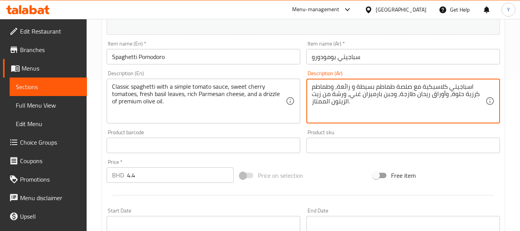
drag, startPoint x: 354, startPoint y: 88, endPoint x: 338, endPoint y: 91, distance: 16.5
type textarea "اسباجيتي كلاسيكية مع صلصة طماطم بسيطة، وطماطم كرزية حلوة، وأوراق ريحان طازجة، و…"
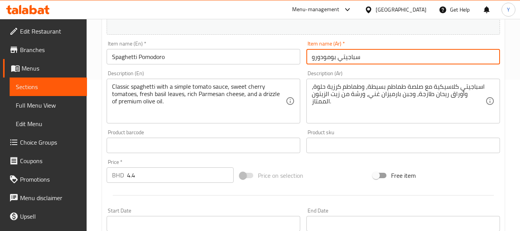
click at [405, 59] on input "سباجيتي بومودورو" at bounding box center [403, 56] width 194 height 15
type input "سباجيتي بومودورو"
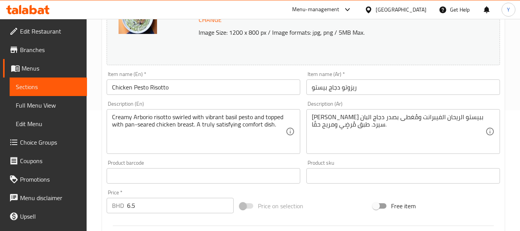
scroll to position [126, 0]
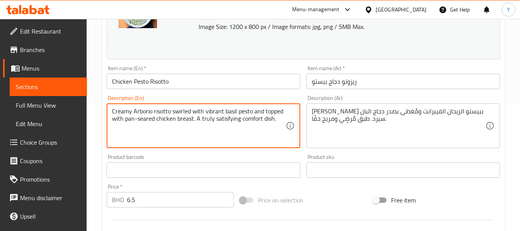
drag, startPoint x: 275, startPoint y: 119, endPoint x: 196, endPoint y: 120, distance: 78.5
type textarea "Creamy Arborio risotto swirled with vibrant basil pesto and topped with pan-sea…"
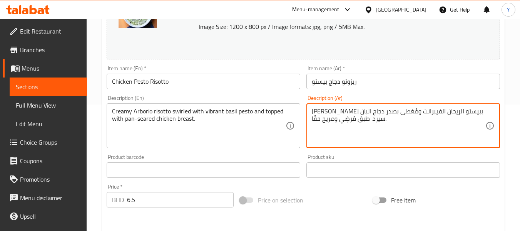
drag, startPoint x: 370, startPoint y: 120, endPoint x: 306, endPoint y: 125, distance: 63.4
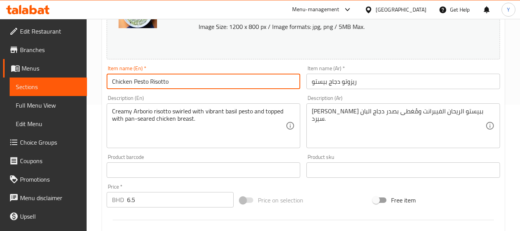
click at [280, 85] on input "Chicken Pesto Risotto" at bounding box center [204, 81] width 194 height 15
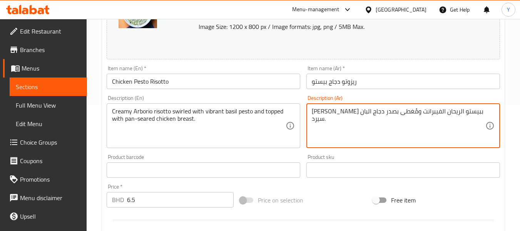
drag, startPoint x: 337, startPoint y: 120, endPoint x: 301, endPoint y: 121, distance: 36.6
paste textarea "مشوي بالمقلاة"
type textarea "ريزوتو أربوريو الكريمي سويرلد ببيستو الريحان الفيبرانت ومُغطى بصدر دجاج مشوي با…"
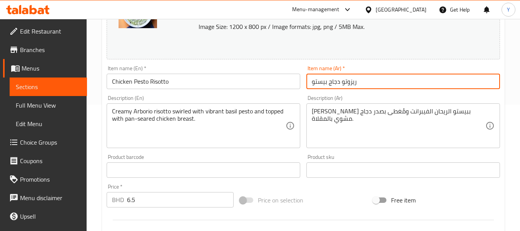
click at [356, 79] on input "ريزوتو دجاج بيستو" at bounding box center [403, 81] width 194 height 15
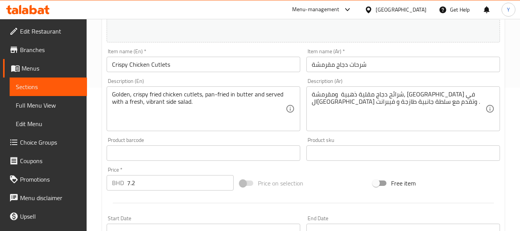
scroll to position [144, 0]
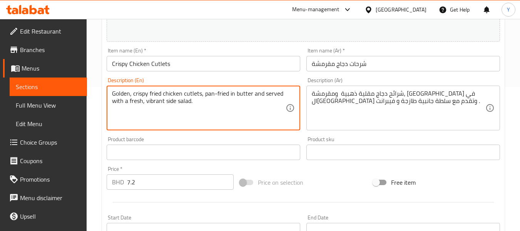
click at [152, 99] on textarea "Golden, crispy fried chicken cutlets, pan-fried in butter and served with a fre…" at bounding box center [199, 108] width 174 height 37
click at [152, 104] on textarea "Golden, crispy fried chicken cutlets, pan-fried in butter and served with a fre…" at bounding box center [199, 108] width 174 height 37
type textarea "Golden, crispy fried chicken cutlets, pan-fried in butter and served with a fre…"
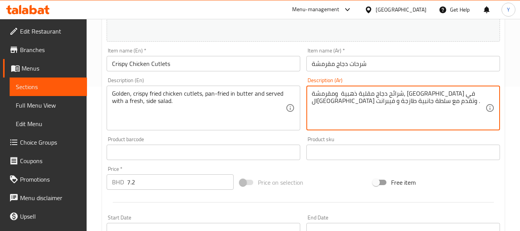
drag, startPoint x: 336, startPoint y: 104, endPoint x: 312, endPoint y: 105, distance: 24.7
type textarea "شرائح دجاج مقلية ذهبية ومقرمشة، [GEOGRAPHIC_DATA] في ال[GEOGRAPHIC_DATA] وتقدم …"
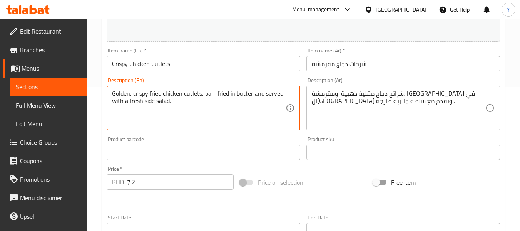
type textarea "Golden, crispy fried chicken cutlets, pan-fried in butter and served with a fre…"
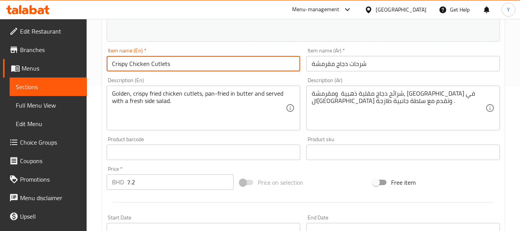
click at [213, 65] on input "Crispy Chicken Cutlets" at bounding box center [204, 63] width 194 height 15
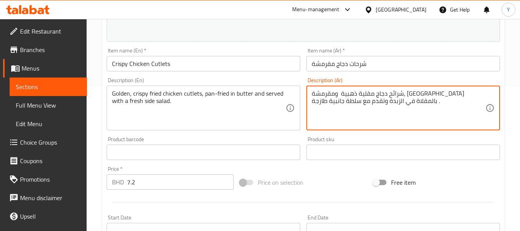
type textarea "شرائح دجاج مقلية ذهبية ومقرمشة، [GEOGRAPHIC_DATA] بالمقلاة في الزبدة وتقدم مع س…"
click at [413, 62] on input "شرحات دجاج مقرمشة" at bounding box center [403, 63] width 194 height 15
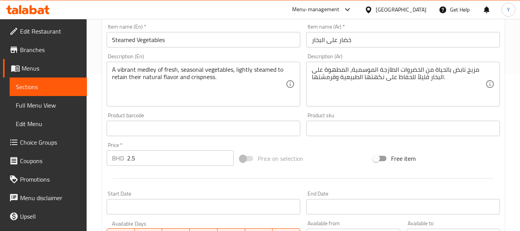
scroll to position [151, 0]
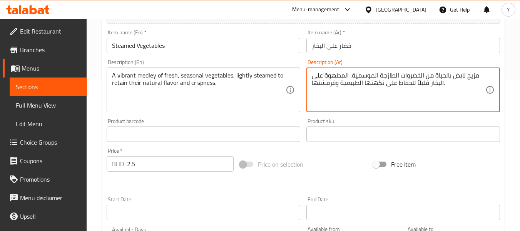
drag, startPoint x: 465, startPoint y: 77, endPoint x: 419, endPoint y: 75, distance: 45.9
click at [439, 77] on textarea "مزيج خضروات الطازجة الموسمية، المطهوة على البخار قليلاً للحفاظ على نكهتها الطبي…" at bounding box center [399, 90] width 174 height 37
click at [419, 75] on textarea "مزيج خضروات طازجة الموسمية، المطهوة على البخار قليلاً للحفاظ على نكهتها الطبيعي…" at bounding box center [399, 90] width 174 height 37
click at [404, 75] on textarea "مزيج خضروات طازجة موسمية، المطهوة على البخار قليلاً للحفاظ على نكهتها الطبيعية …" at bounding box center [399, 90] width 174 height 37
type textarea "مزيج خضروات طازجة موسمية، مطهوة على البخار قليلاً للحفاظ على نكهتها الطبيعية وق…"
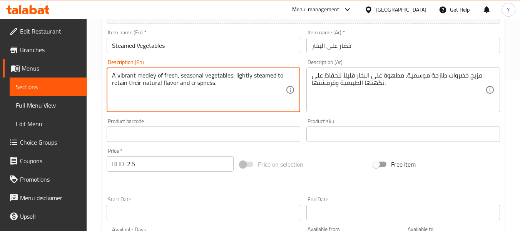
click at [129, 80] on textarea "A vibrant medley of fresh, seasonal vegetables, lightly steamed to retain their…" at bounding box center [199, 90] width 174 height 37
type textarea "A medley of fresh, seasonal vegetables, lightly steamed to retain their natural…"
click at [175, 47] on input "Steamed Vegetables" at bounding box center [204, 45] width 194 height 15
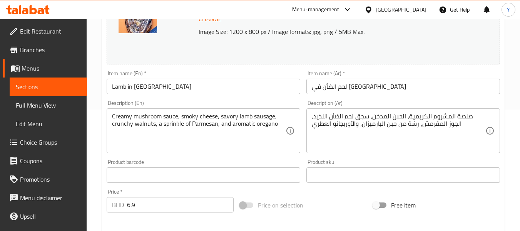
scroll to position [118, 0]
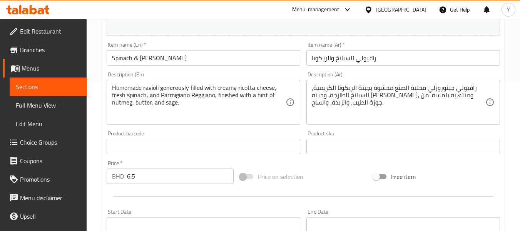
scroll to position [155, 0]
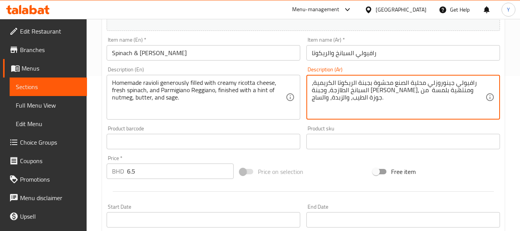
drag, startPoint x: 421, startPoint y: 83, endPoint x: 395, endPoint y: 87, distance: 26.8
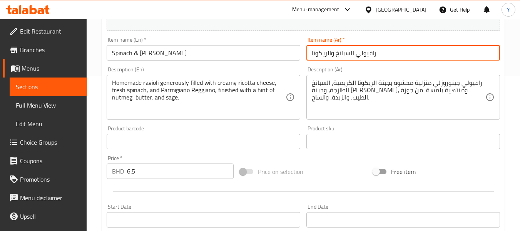
click at [353, 52] on input "رافيولي السبانخ والريكوتا" at bounding box center [403, 52] width 194 height 15
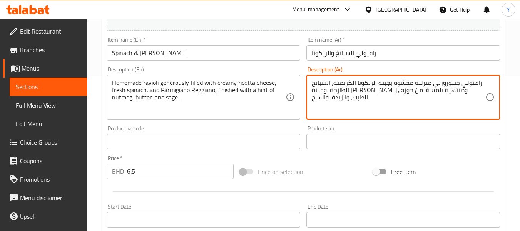
drag, startPoint x: 326, startPoint y: 98, endPoint x: 306, endPoint y: 100, distance: 20.1
paste textarea "[DEMOGRAPHIC_DATA]"
click at [348, 98] on textarea "رافيولي جينوروزلي منزلية محشوة بجبنة الريكوتا الكريمية، السبانخ الطازجة، وجبنة …" at bounding box center [399, 97] width 174 height 37
click at [347, 99] on textarea "رافيولي جينوروزلي منزلية محشوة بجبنة الريكوتا الكريمية، السبانخ الطازجة، وجبنة …" at bounding box center [399, 97] width 174 height 37
type textarea "رافيولي جينوروزلي منزلية محشوة بجبنة الريكوتا الكريمية، السبانخ الطازجة، وجبنة …"
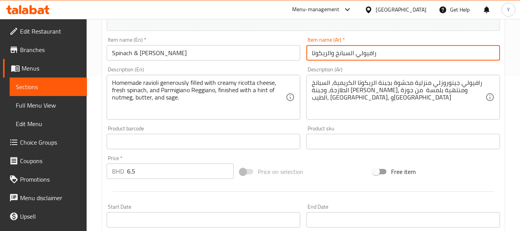
click at [350, 55] on input "رافيولي السبانخ والريكوتا" at bounding box center [403, 52] width 194 height 15
type input "رافيولي السبانخ والريكوتا"
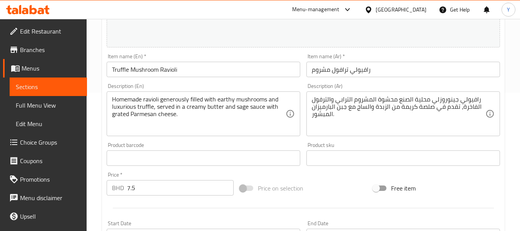
scroll to position [135, 0]
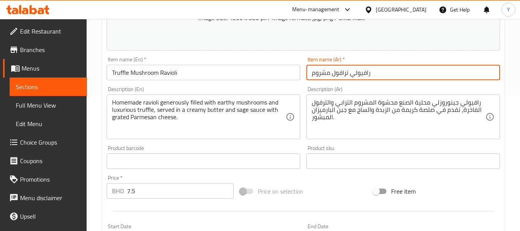
drag, startPoint x: 337, startPoint y: 72, endPoint x: 345, endPoint y: 72, distance: 7.3
click at [345, 72] on input "رافيولي ترافول مشروم" at bounding box center [403, 72] width 194 height 15
type input "رافيولي تروفل مشروم"
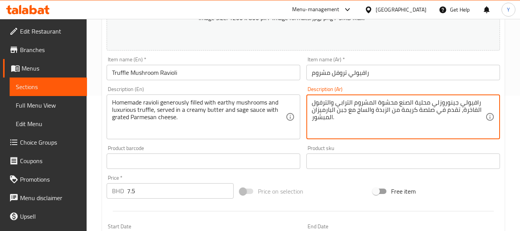
drag, startPoint x: 425, startPoint y: 101, endPoint x: 400, endPoint y: 102, distance: 24.7
click at [376, 104] on textarea "رافيولي جينوروزلي منزلية محشوة المشروم الترابي والترفول الفاخرة، تقدم في صلصة ك…" at bounding box center [399, 117] width 174 height 37
click at [366, 110] on textarea "رافيولي جينوروزلي منزلية محشوة بالمشروم الترابي والترفول الفاخرة، تقدم في صلصة …" at bounding box center [399, 117] width 174 height 37
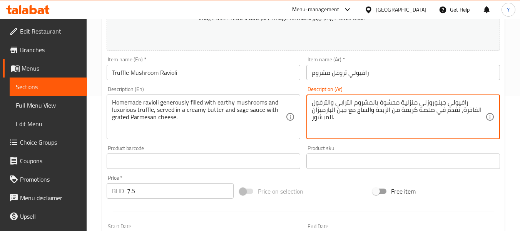
drag, startPoint x: 366, startPoint y: 110, endPoint x: 357, endPoint y: 110, distance: 9.6
click at [357, 110] on textarea "رافيولي جينوروزلي منزلية محشوة بالمشروم الترابي والترفول الفاخرة، تقدم في صلصة …" at bounding box center [399, 117] width 174 height 37
drag, startPoint x: 357, startPoint y: 110, endPoint x: 367, endPoint y: 111, distance: 10.0
click at [367, 111] on textarea "رافيولي جينوروزلي منزلية محشوة بالمشروم الترابي والترفول الفاخرة، تقدم في صلصة …" at bounding box center [399, 117] width 174 height 37
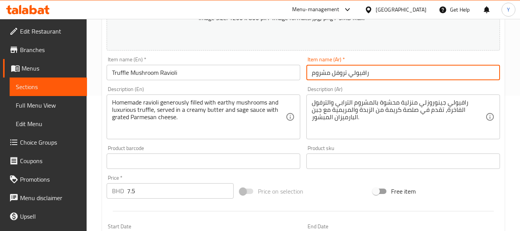
click at [393, 68] on input "رافيولي تروفل مشروم" at bounding box center [403, 72] width 194 height 15
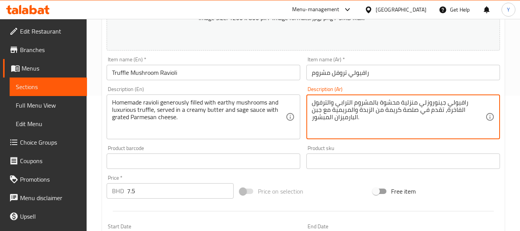
click at [323, 102] on textarea "رافيولي جينوروزلي منزلية محشوة بالمشروم الترابي والترفول الفاخرة، تقدم في صلصة …" at bounding box center [399, 117] width 174 height 37
click at [318, 103] on textarea "رافيولي جينوروزلي منزلية محشوة بالمشروم الترابي والتروفول الفاخرة، تقدم في صلصة…" at bounding box center [399, 117] width 174 height 37
type textarea "رافيولي جينوروزلي منزلية محشوة بالمشروم الترابي والتروفل الفاخرة، تقدم في صلصة …"
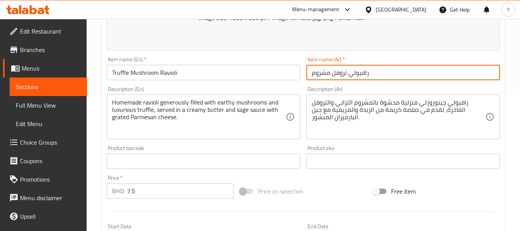
click at [361, 73] on input "رافيولي تروفل مشروم" at bounding box center [403, 72] width 194 height 15
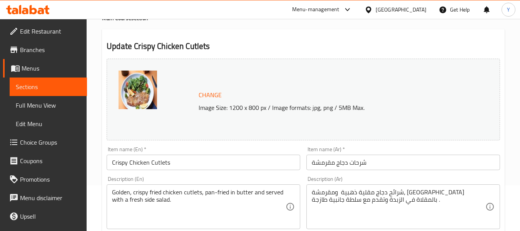
scroll to position [54, 0]
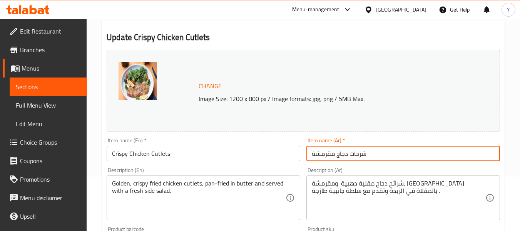
click at [374, 154] on input "شرحات دجاج مقرمشة" at bounding box center [403, 153] width 194 height 15
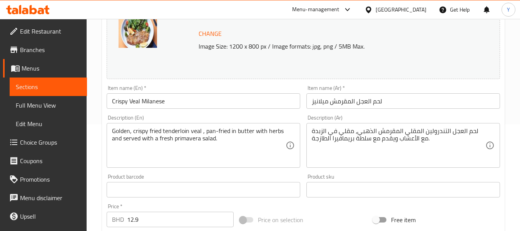
scroll to position [109, 0]
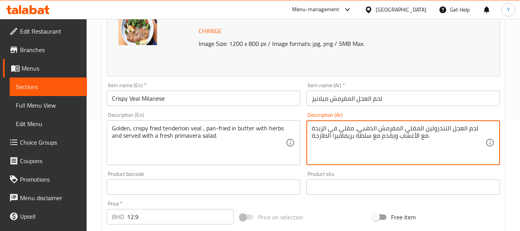
click at [346, 131] on textarea "لحم العجل التندرولين المقلي المقرمش الذهبي، مقلي في الزبدة مع الأعشاب ويقدم مع …" at bounding box center [399, 142] width 174 height 37
type textarea "لحم العجل التندرولين المقلي المقرمش الذهبي، مقلي بالمقلاة في الزبدة مع الأعشاب …"
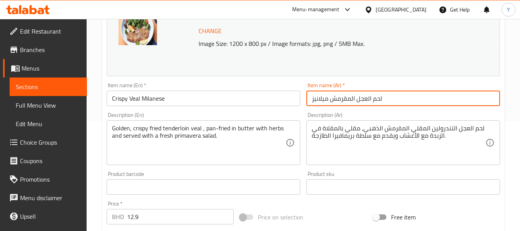
click at [371, 100] on input "لحم العجل المقرمش ميلانيز" at bounding box center [403, 97] width 194 height 15
